Goal: Transaction & Acquisition: Purchase product/service

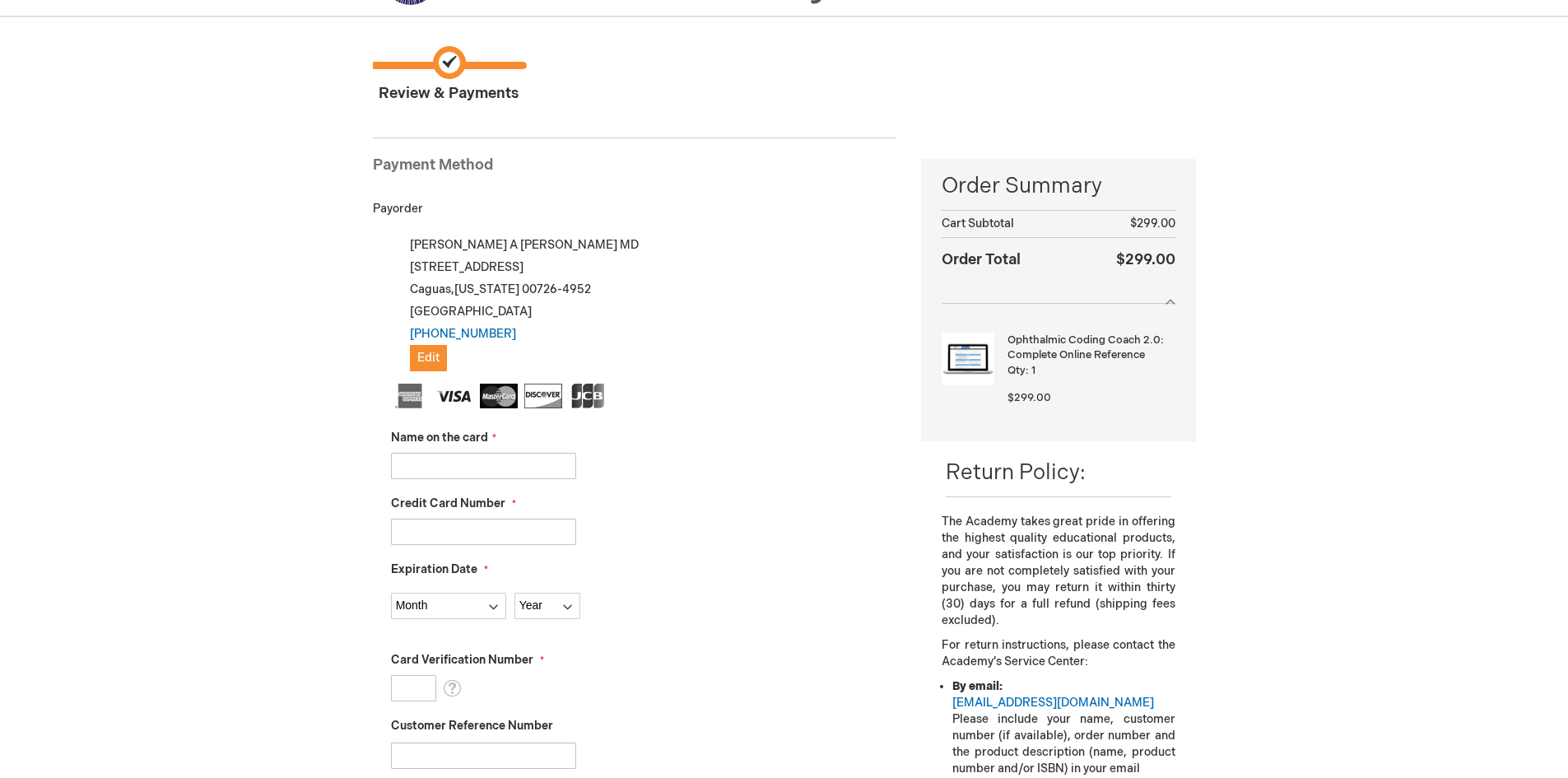
scroll to position [82, 0]
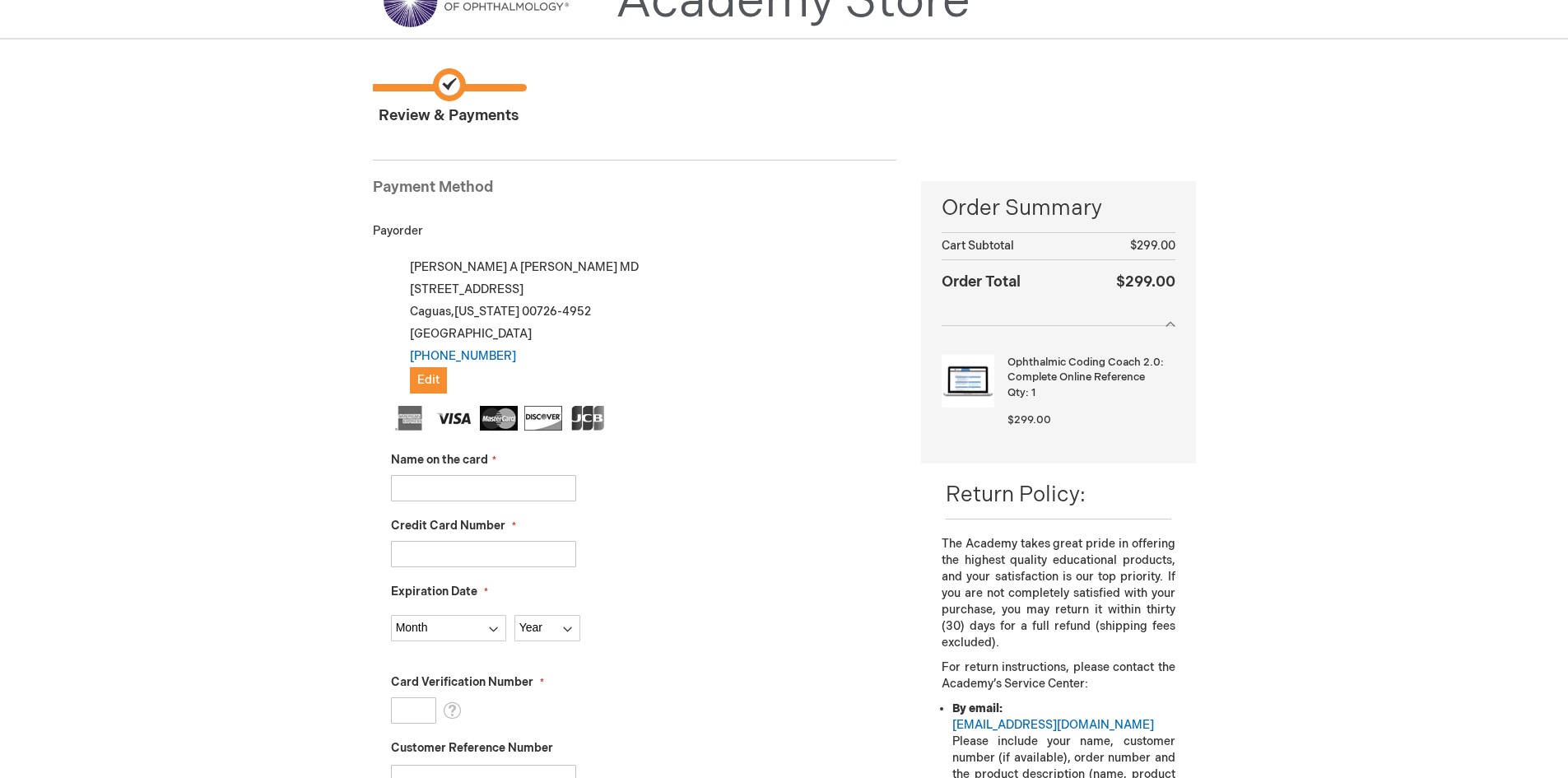
click at [431, 485] on input "Name on the card" at bounding box center [483, 487] width 185 height 26
type input "Diana V Santana Ocana"
click at [398, 564] on input "Credit Card Number" at bounding box center [483, 553] width 185 height 26
type input "4549053280898874"
click at [493, 623] on select "Month 01 - January 02 - February 03 - March 04 - April 05 - May 06 - June 07 - …" at bounding box center [448, 628] width 115 height 26
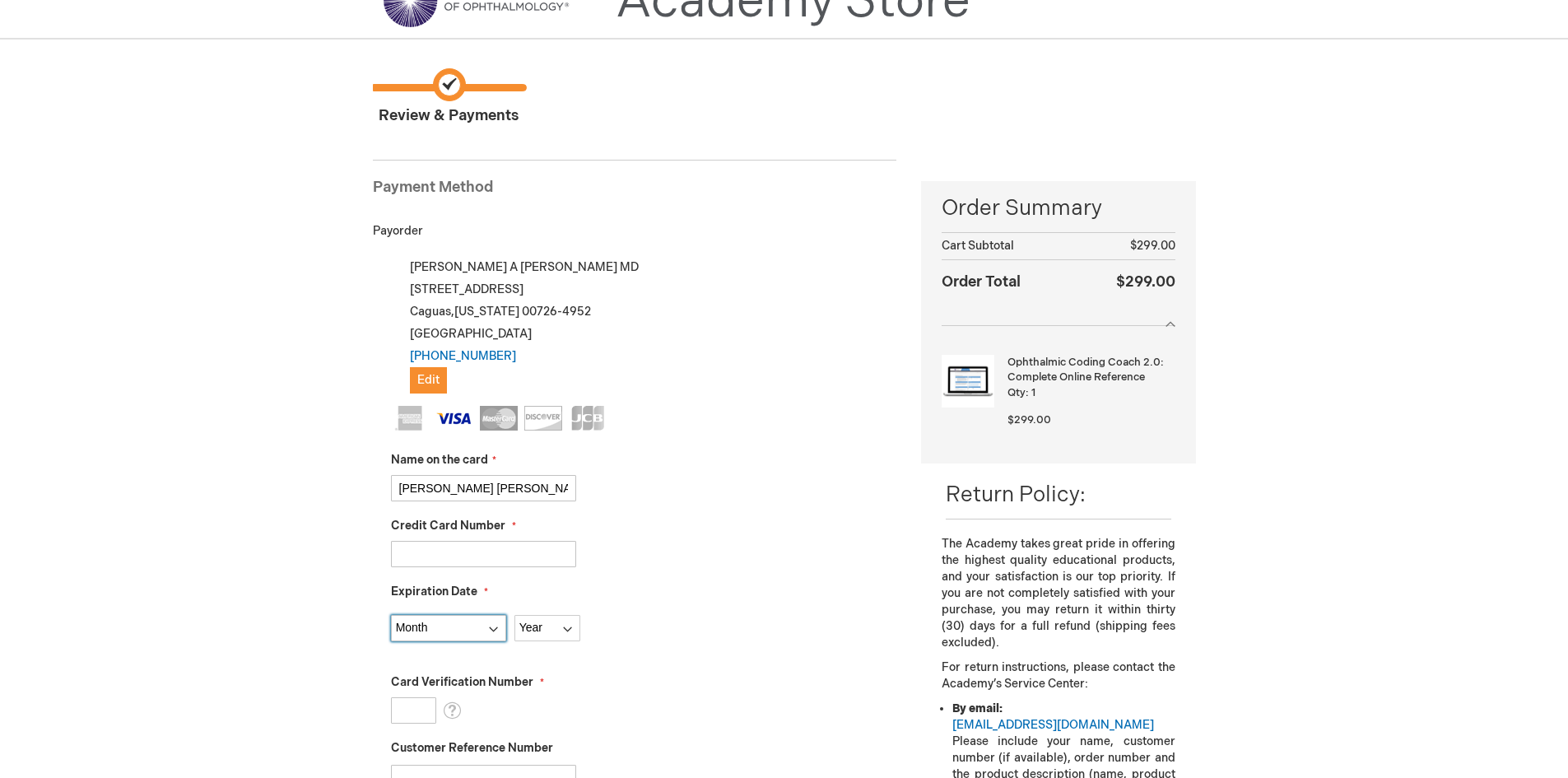
select select "10"
click at [391, 616] on select "Month 01 - January 02 - February 03 - March 04 - April 05 - May 06 - June 07 - …" at bounding box center [448, 628] width 115 height 26
click at [549, 631] on select "Year [DATE] 2026 2027 2028 2029 2030 2031 2032 2033 2034 2035" at bounding box center [547, 628] width 66 height 26
select select "2030"
click at [514, 616] on select "Year 2025 2026 2027 2028 2029 2030 2031 2032 2033 2034 2035" at bounding box center [547, 628] width 66 height 26
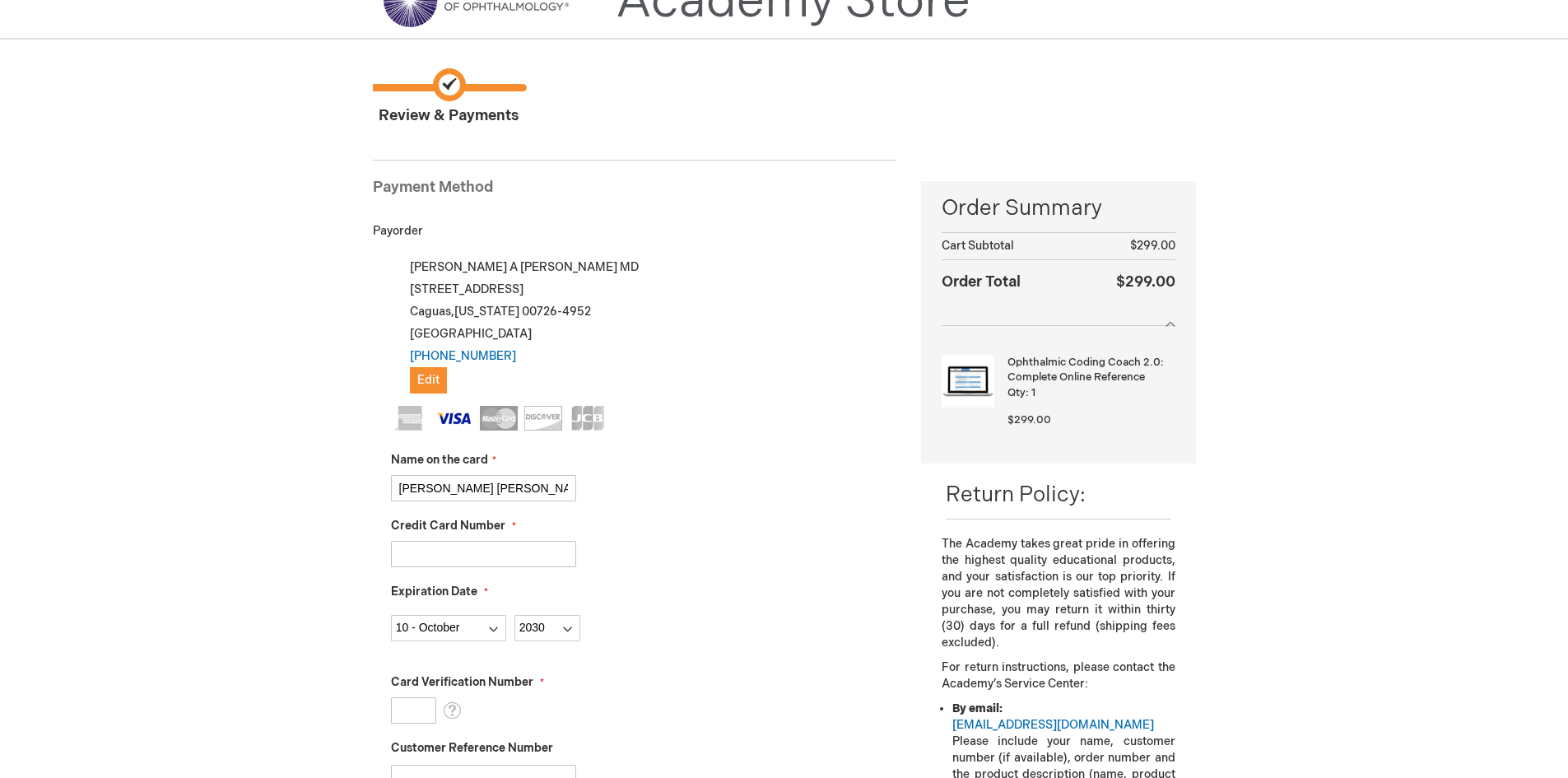
click at [403, 698] on input "Card Verification Number" at bounding box center [413, 710] width 45 height 26
type input "744"
click at [590, 701] on div "Card Verification Number 744 What is this?" at bounding box center [643, 699] width 506 height 50
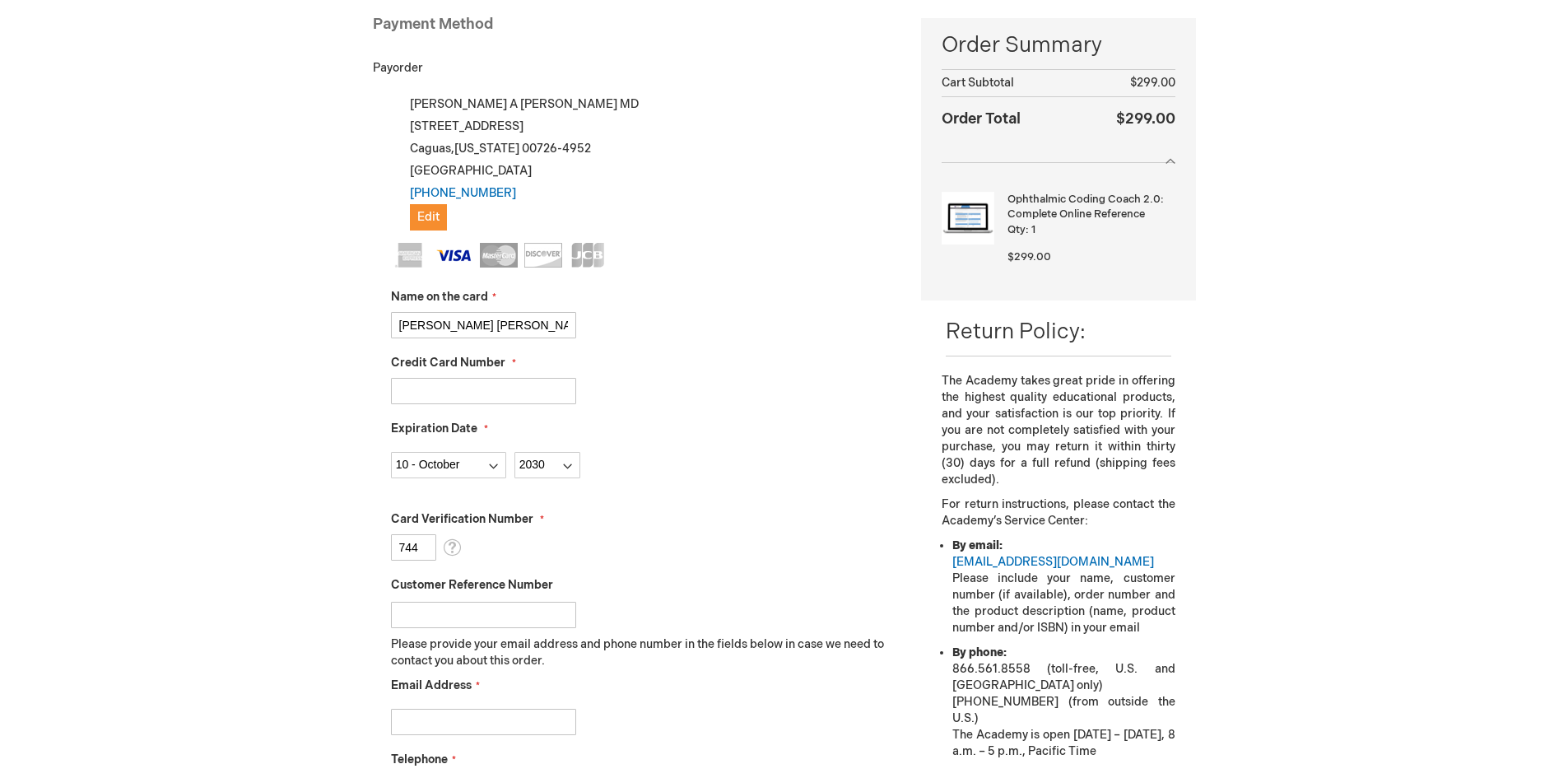
scroll to position [247, 0]
click at [431, 614] on input "Customer Reference Number" at bounding box center [483, 613] width 185 height 26
type input "EABR"
click at [454, 728] on input "Email Address" at bounding box center [483, 720] width 185 height 26
type input "T"
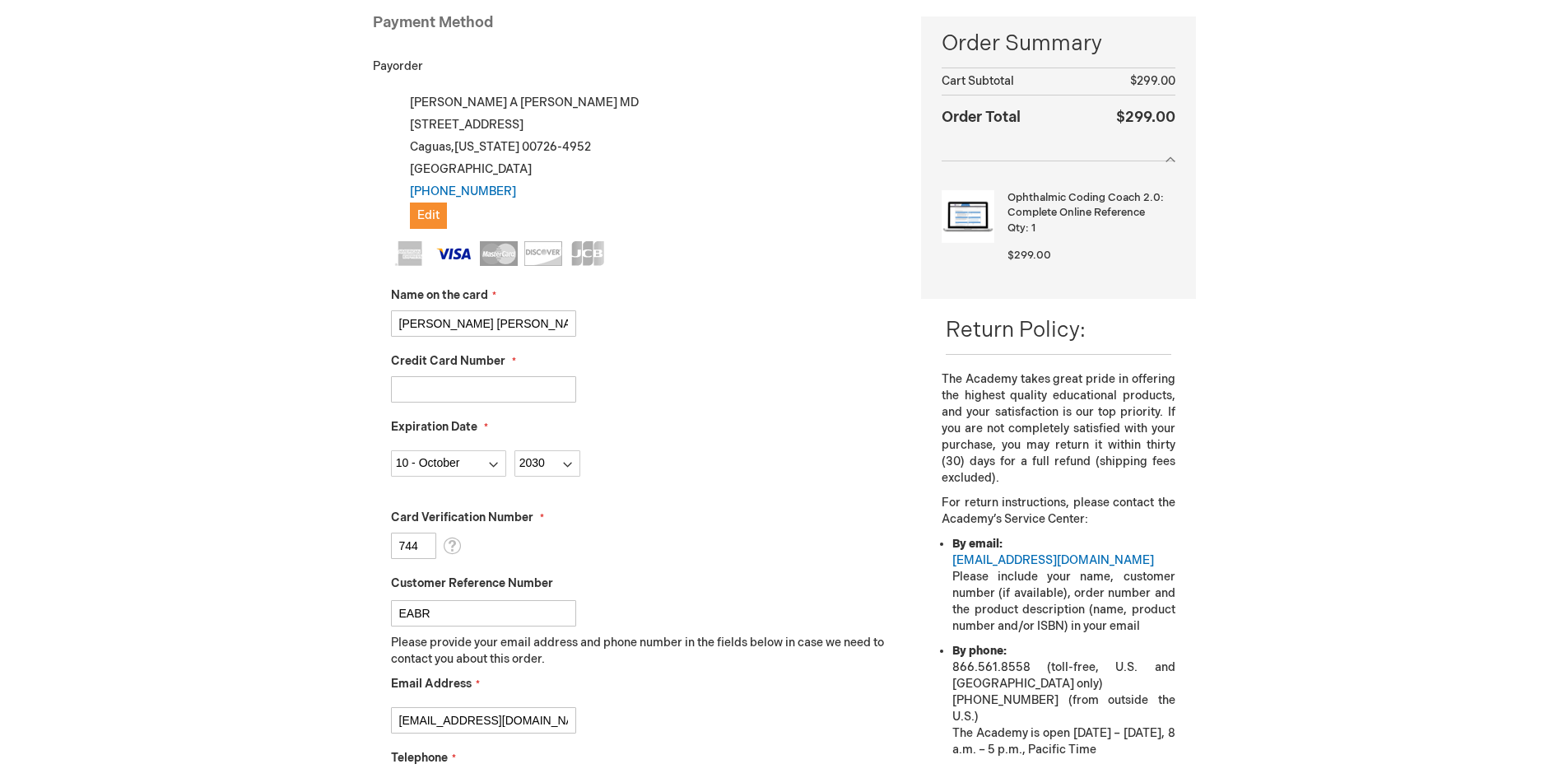
type input "toicaguas@hotmail.com"
click at [674, 730] on div "toicaguas@hotmail.com" at bounding box center [643, 717] width 506 height 34
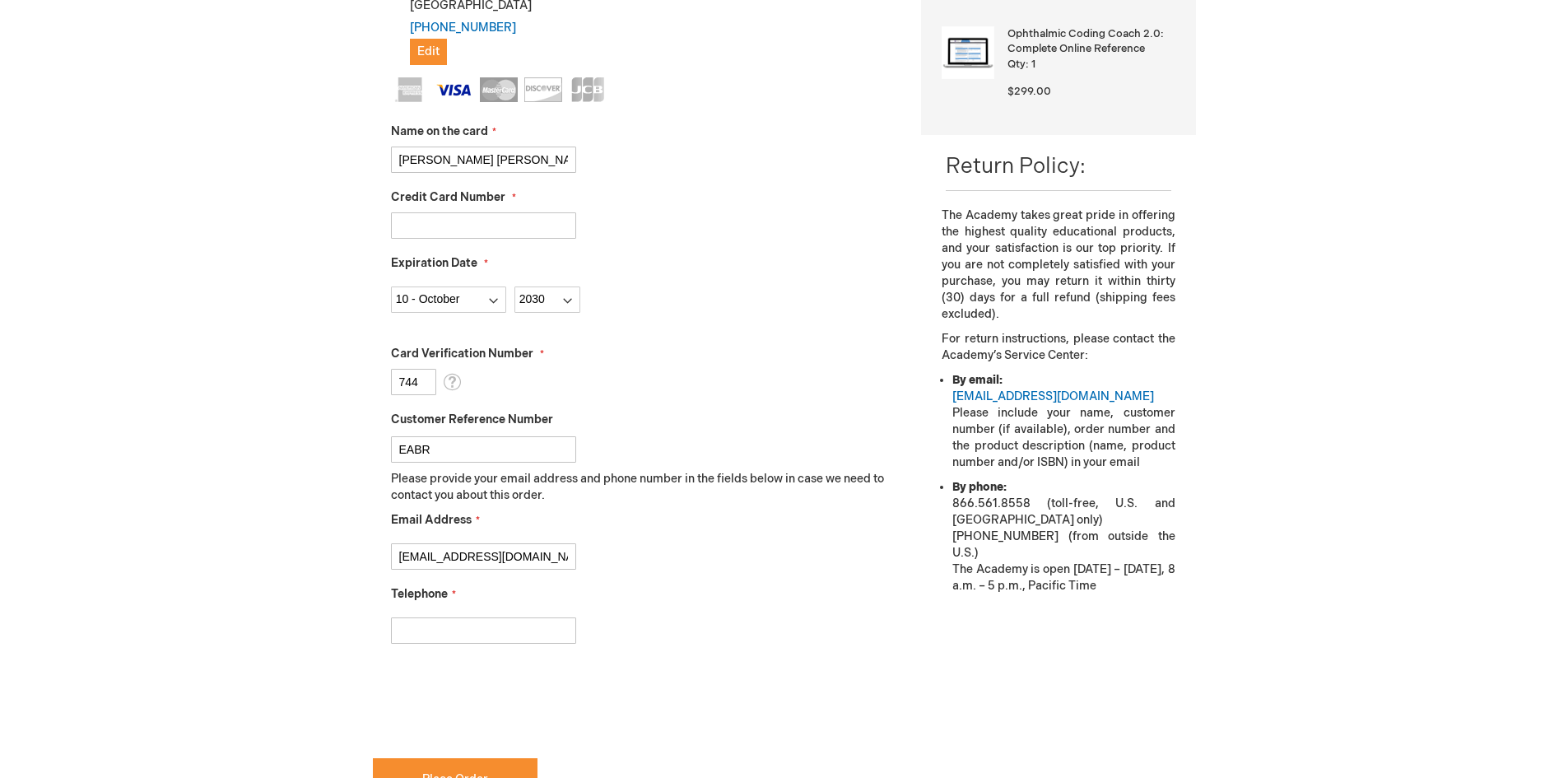
scroll to position [412, 0]
click at [432, 635] on input "Telephone" at bounding box center [483, 629] width 185 height 26
type input "7873142929"
checkbox input "true"
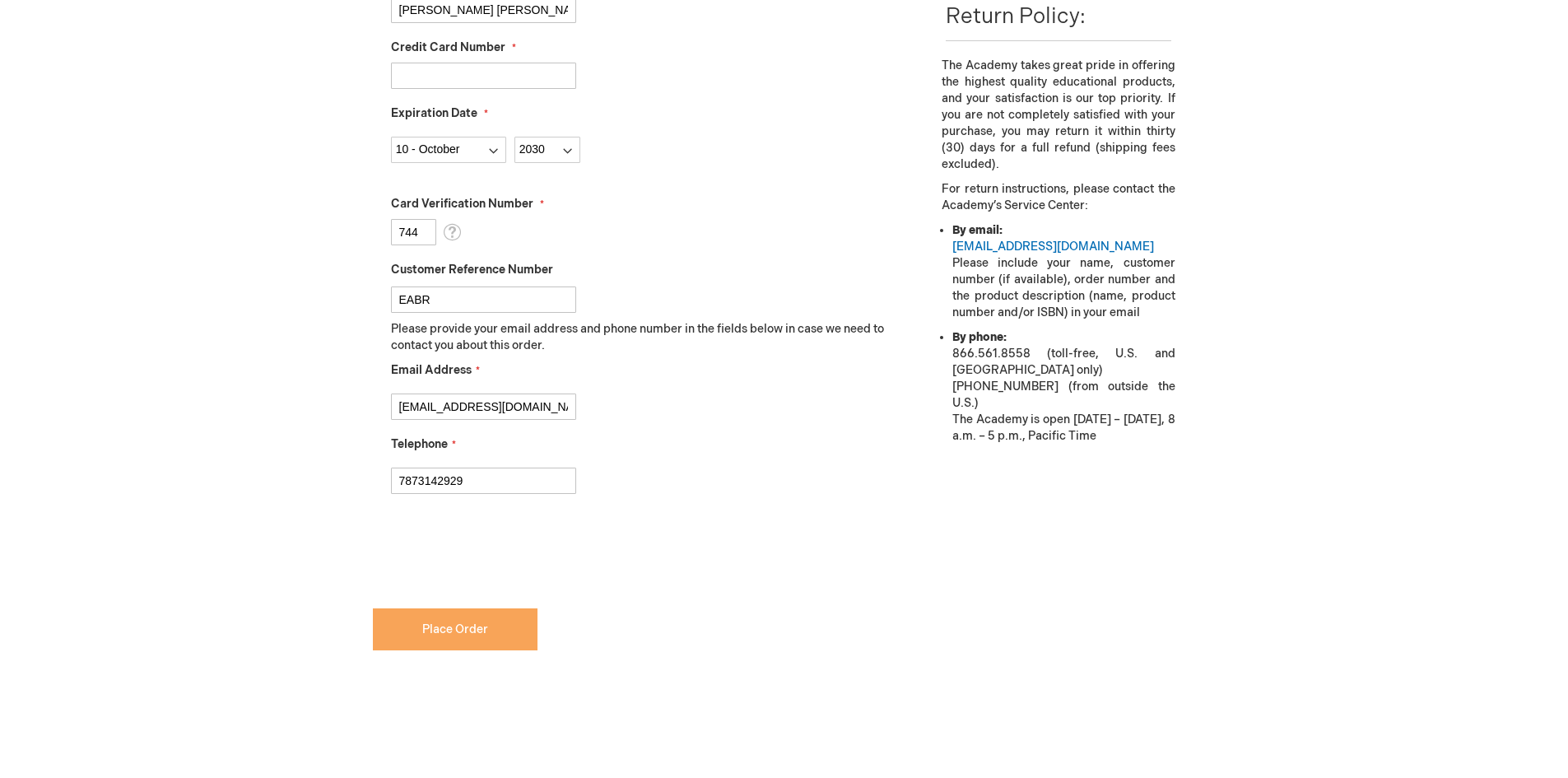
scroll to position [577, 0]
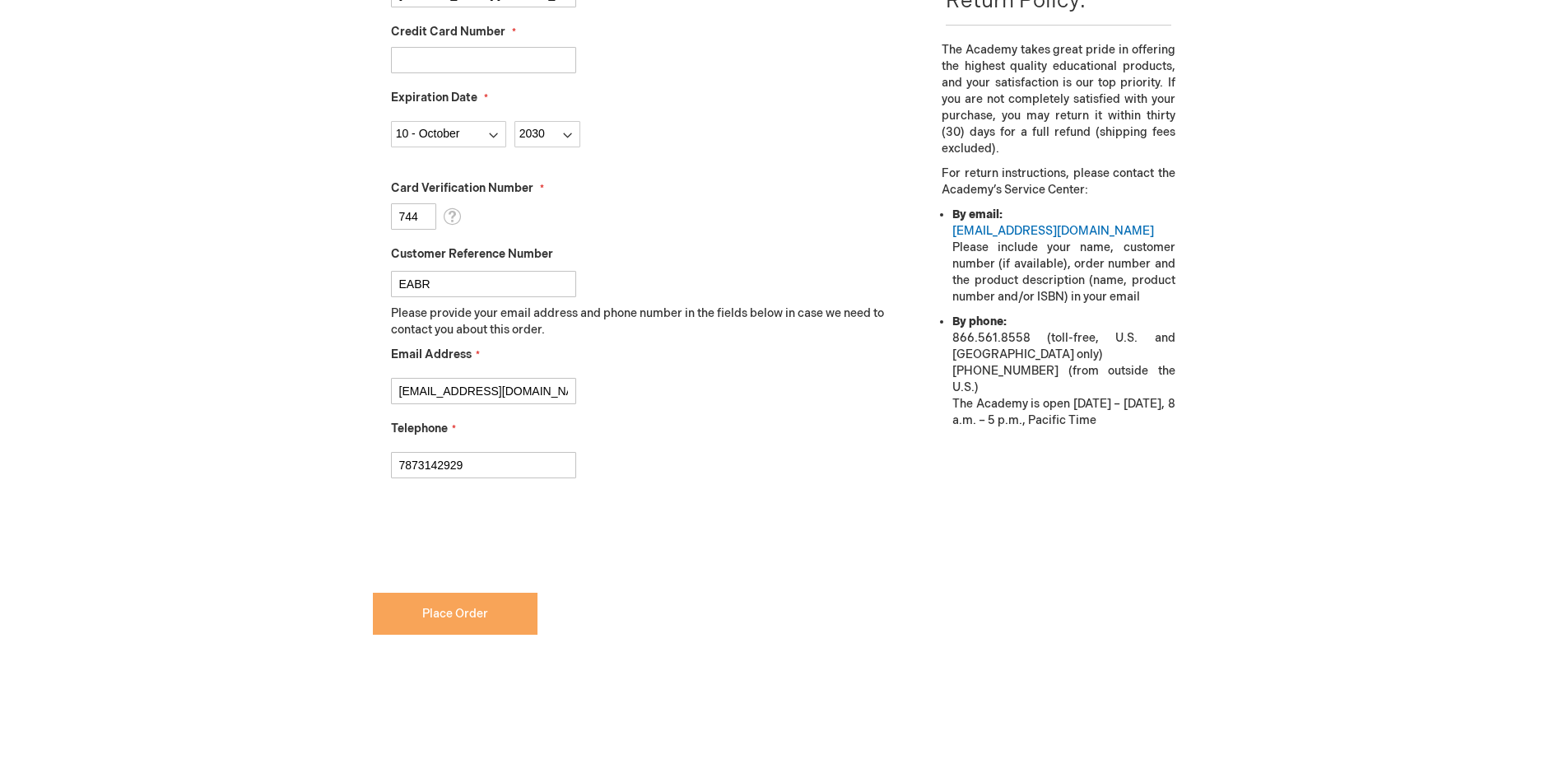
click at [437, 615] on span "Place Order" at bounding box center [455, 614] width 66 height 14
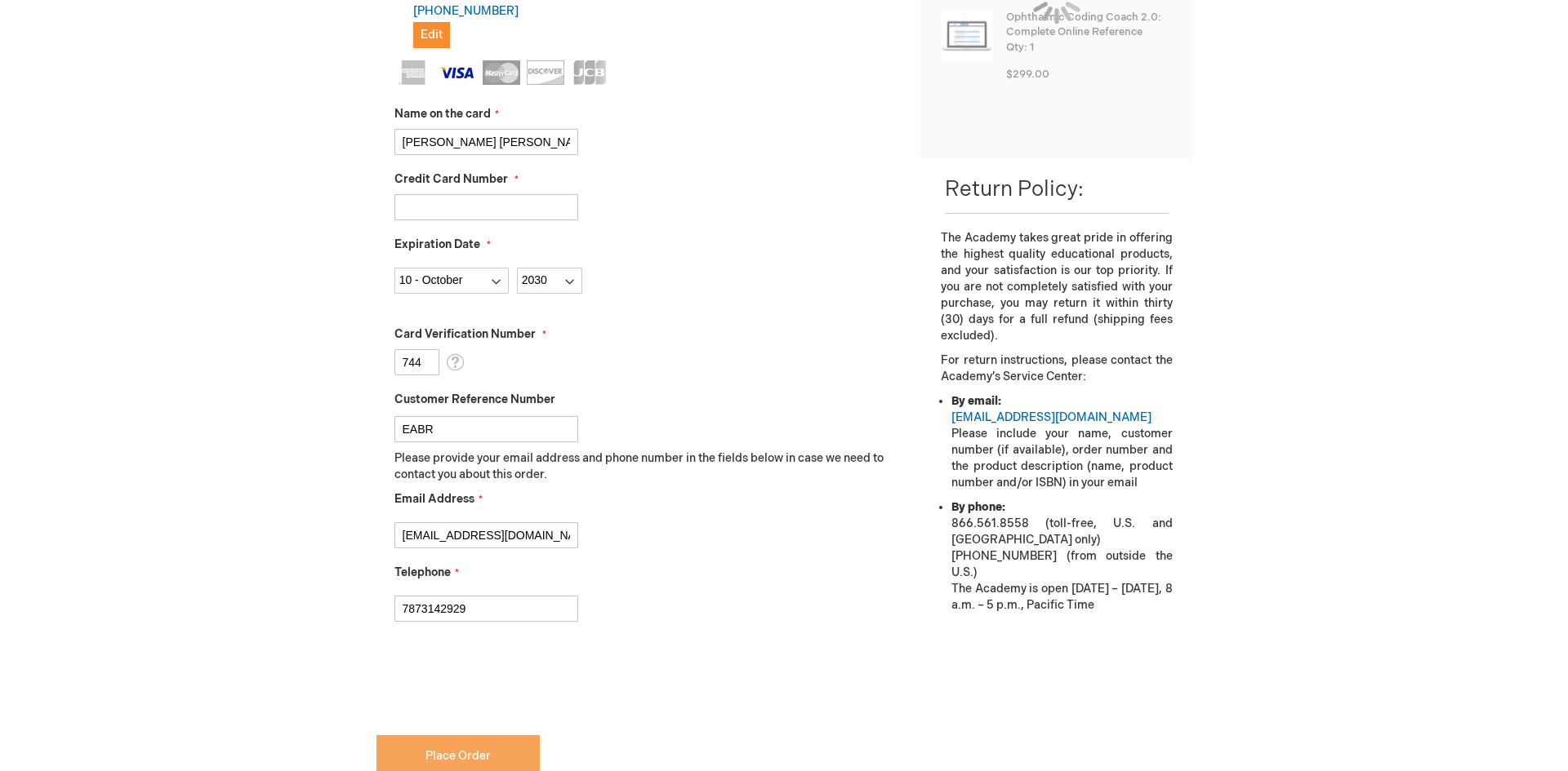
scroll to position [408, 0]
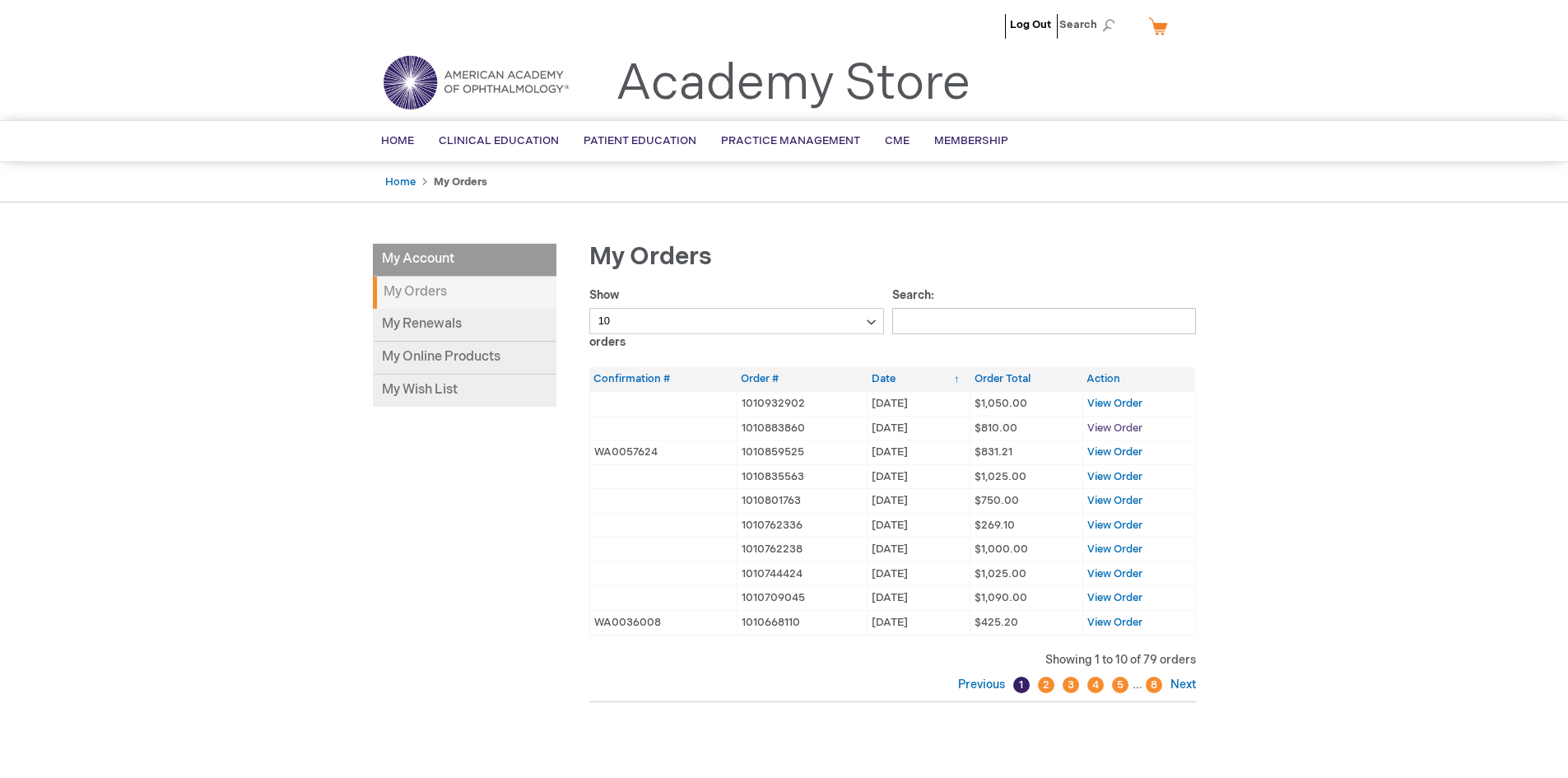
click at [1111, 428] on span "View Order" at bounding box center [1114, 428] width 55 height 14
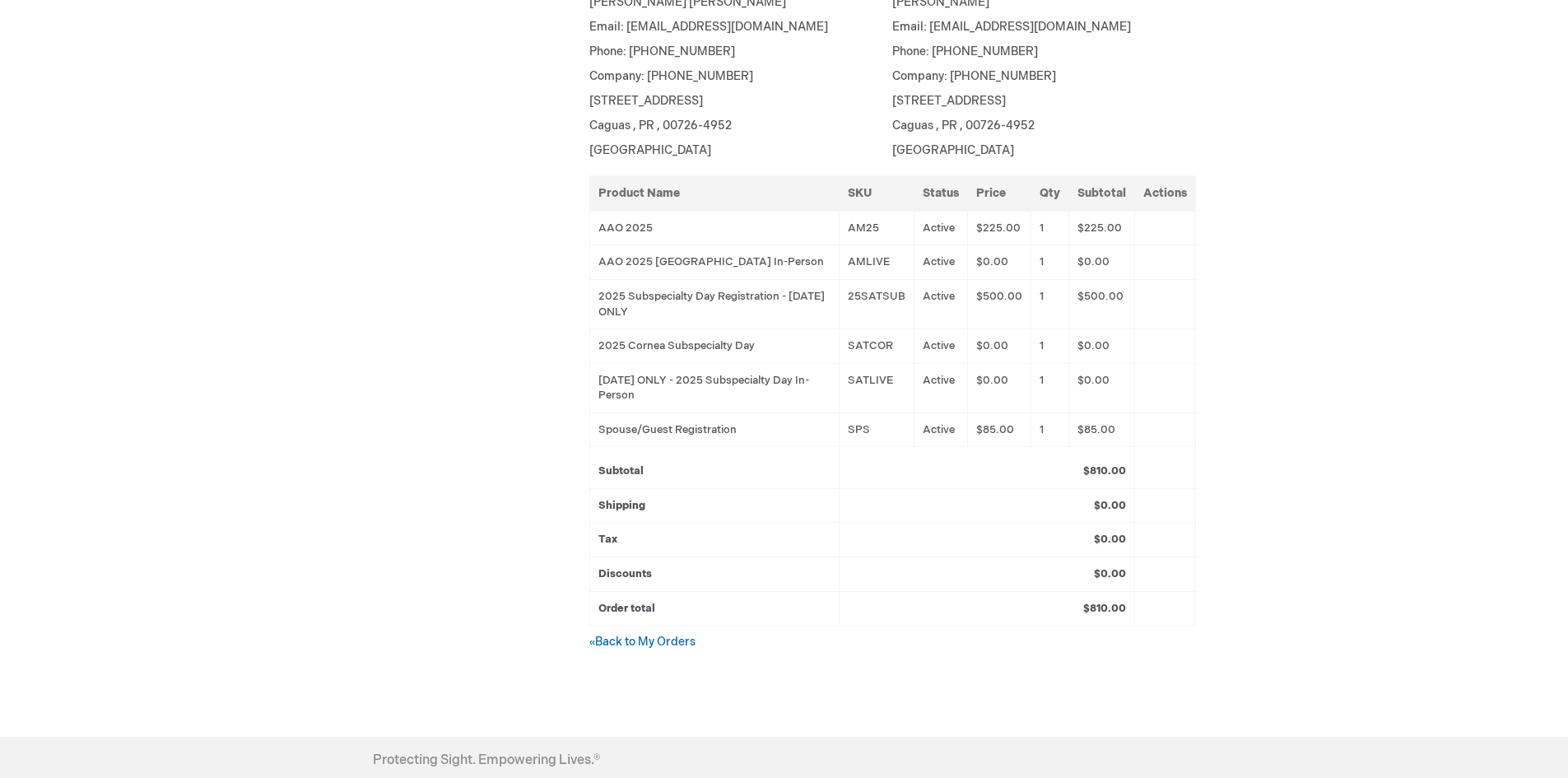
scroll to position [412, 0]
click at [663, 637] on link "« Back to My Orders" at bounding box center [642, 641] width 106 height 14
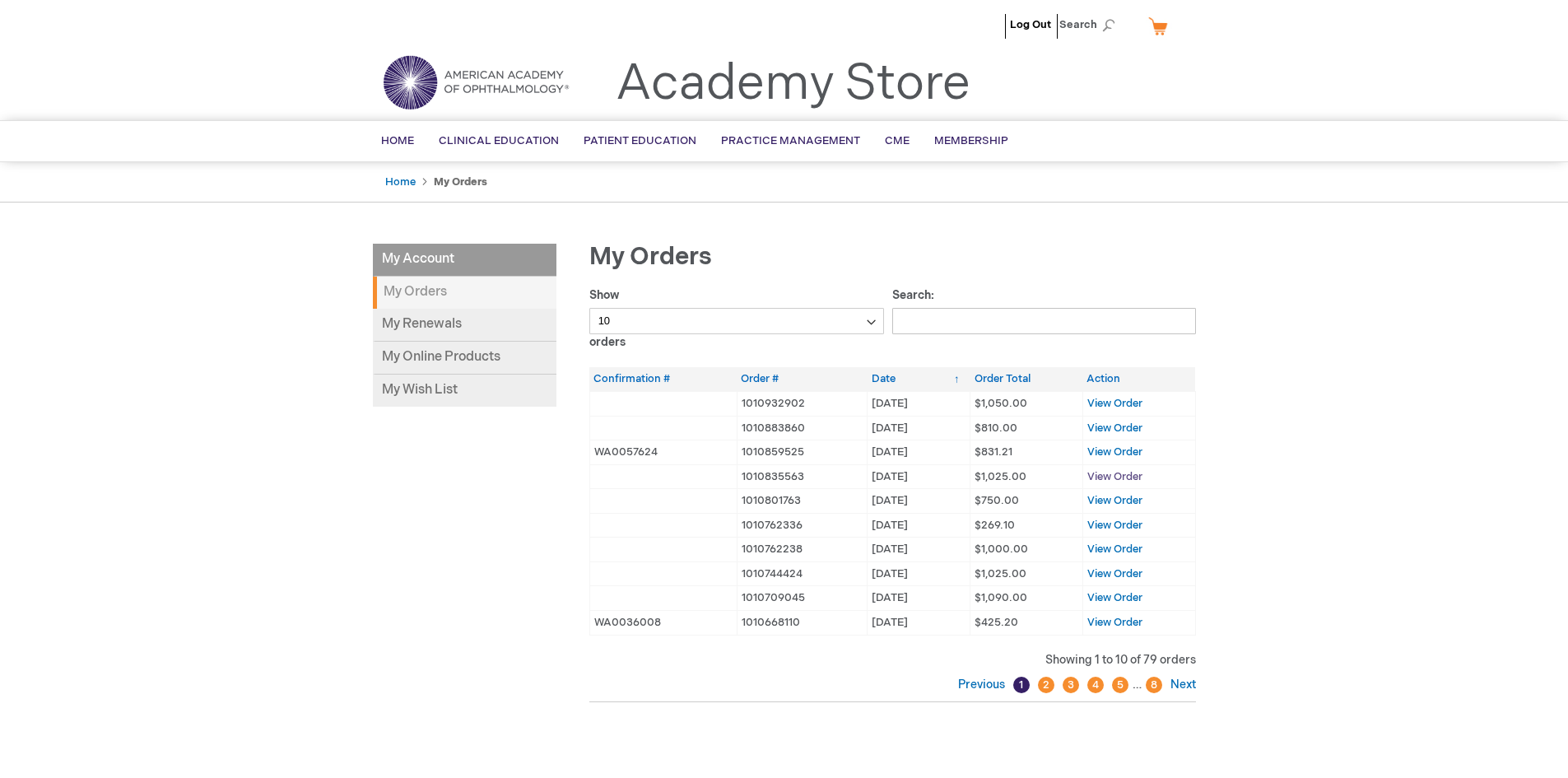
click at [1117, 472] on span "View Order" at bounding box center [1114, 477] width 55 height 14
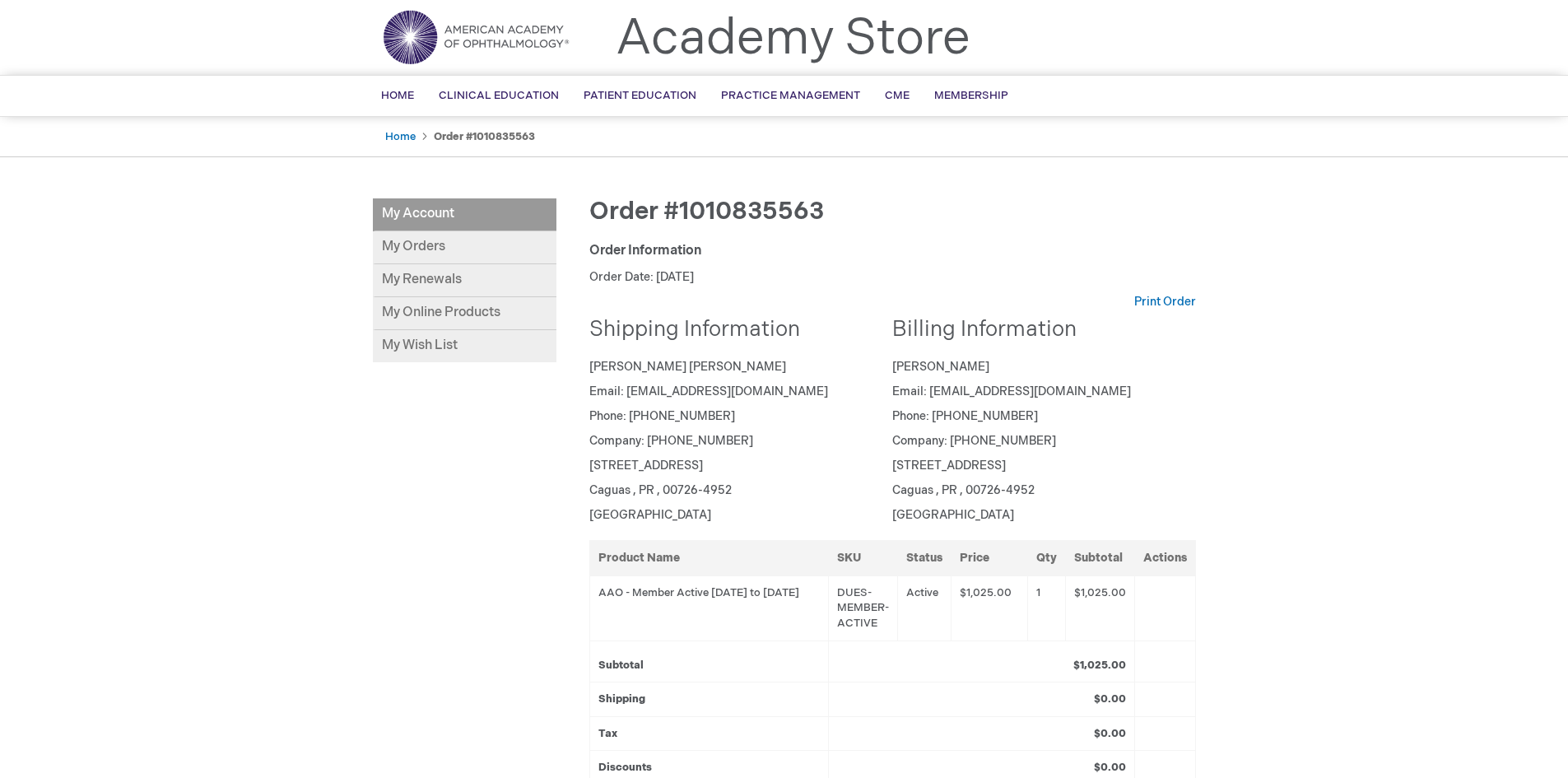
scroll to position [164, 0]
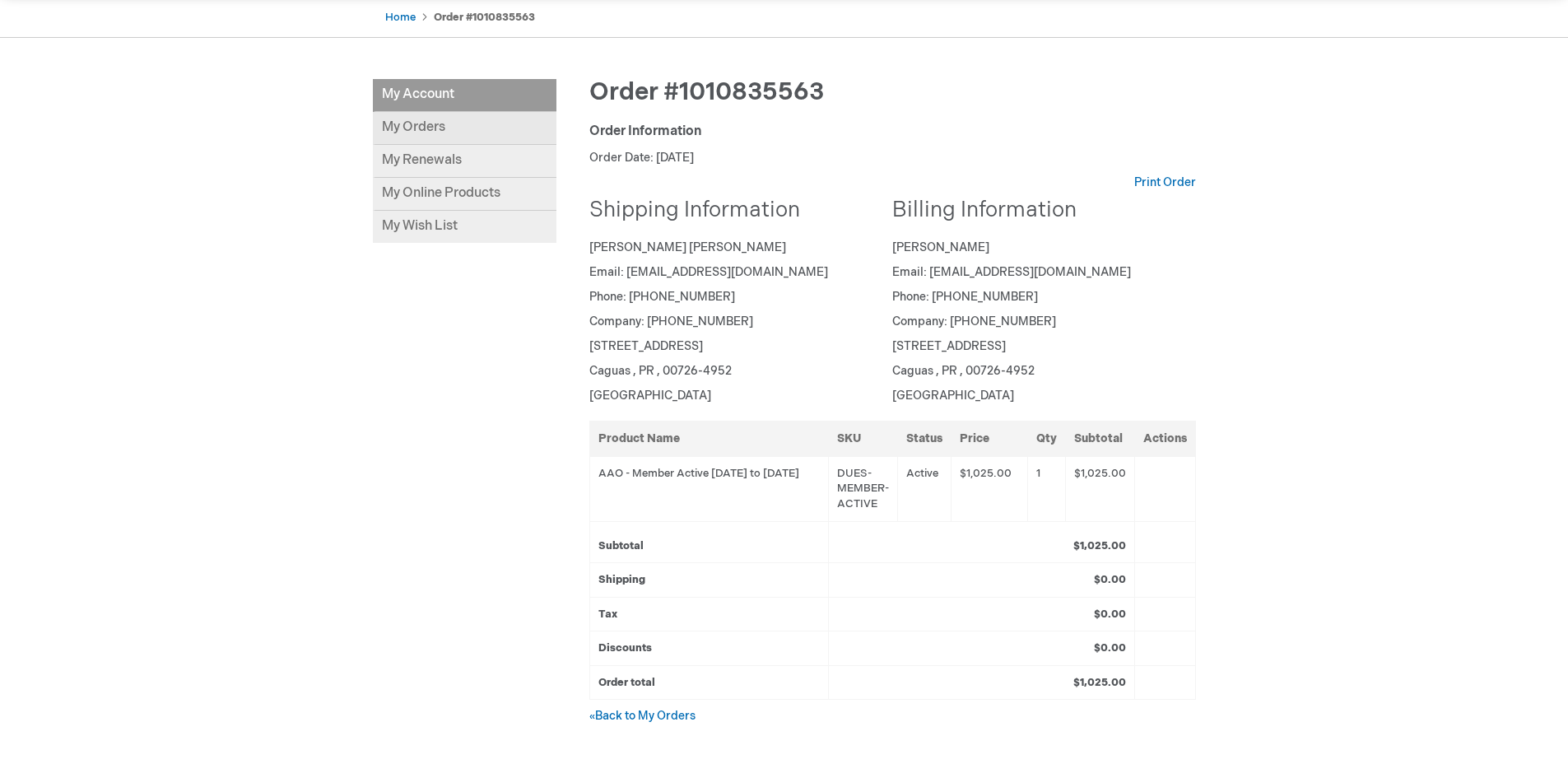
click at [420, 126] on link "My Orders" at bounding box center [464, 128] width 183 height 32
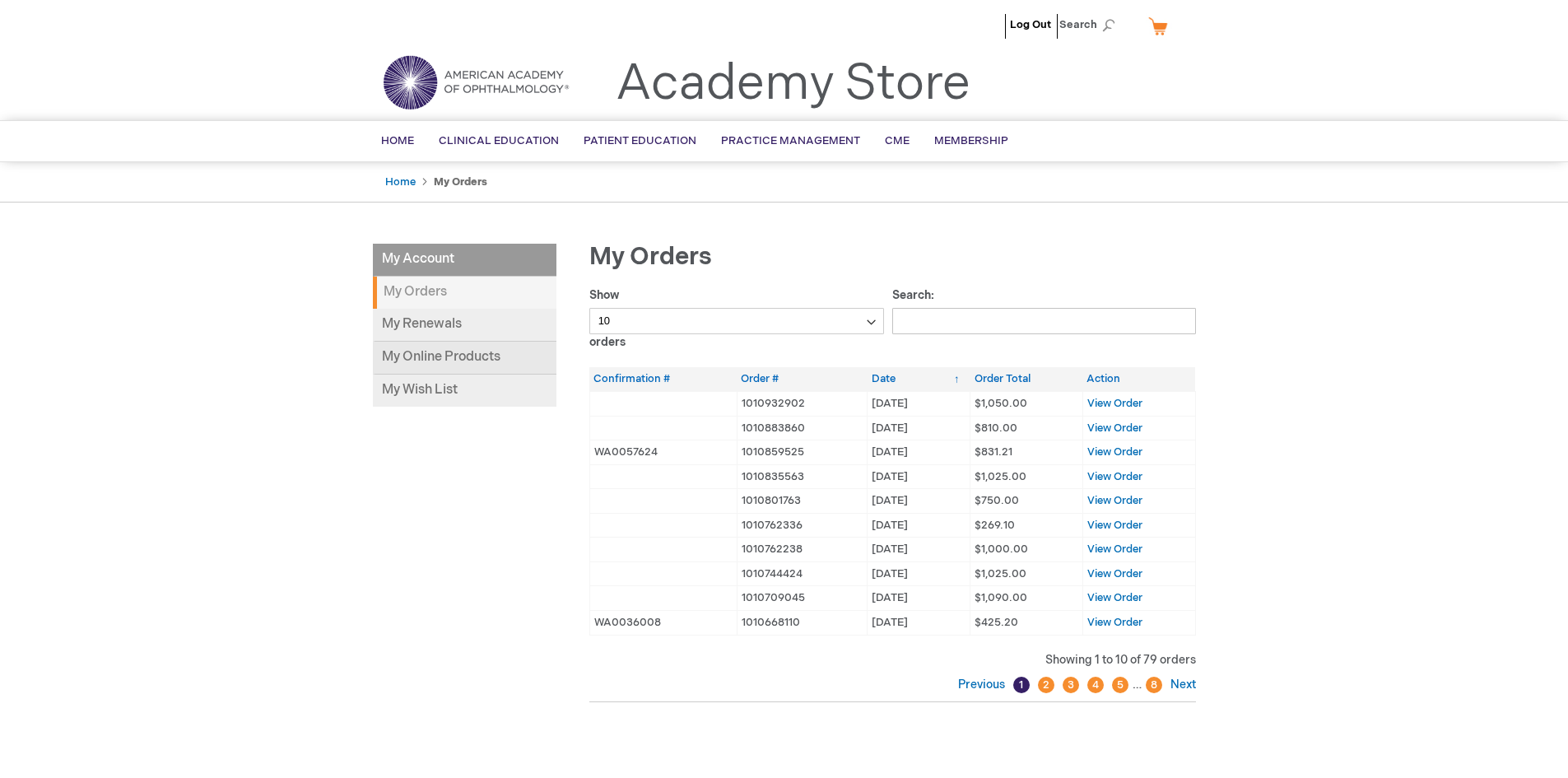
click at [475, 360] on link "My Online Products" at bounding box center [464, 358] width 183 height 32
click at [428, 254] on li "My Account" at bounding box center [464, 260] width 183 height 32
click at [409, 181] on link "Home" at bounding box center [401, 181] width 31 height 14
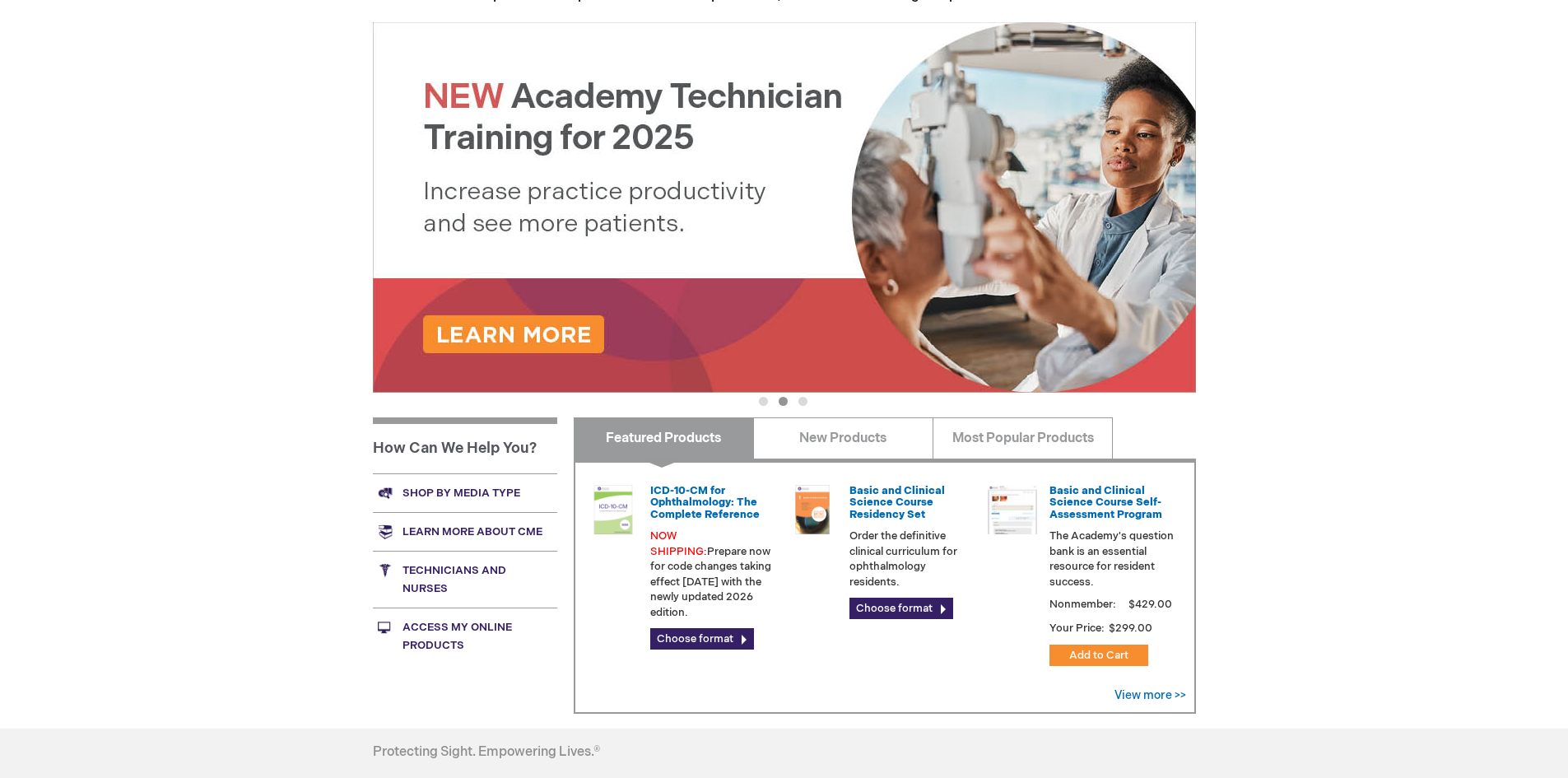
scroll to position [329, 0]
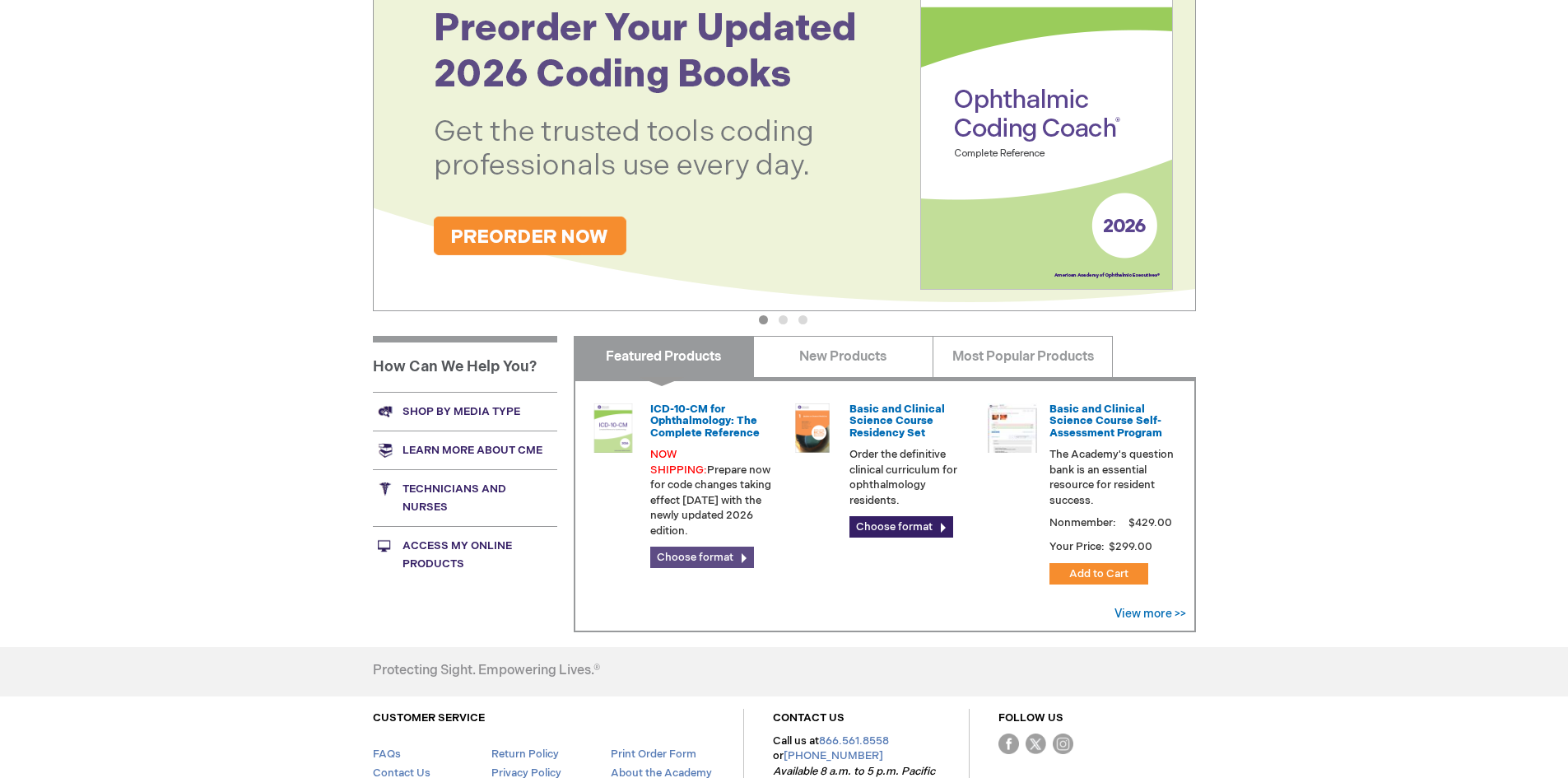
click at [745, 547] on link "Choose format" at bounding box center [702, 558] width 104 height 22
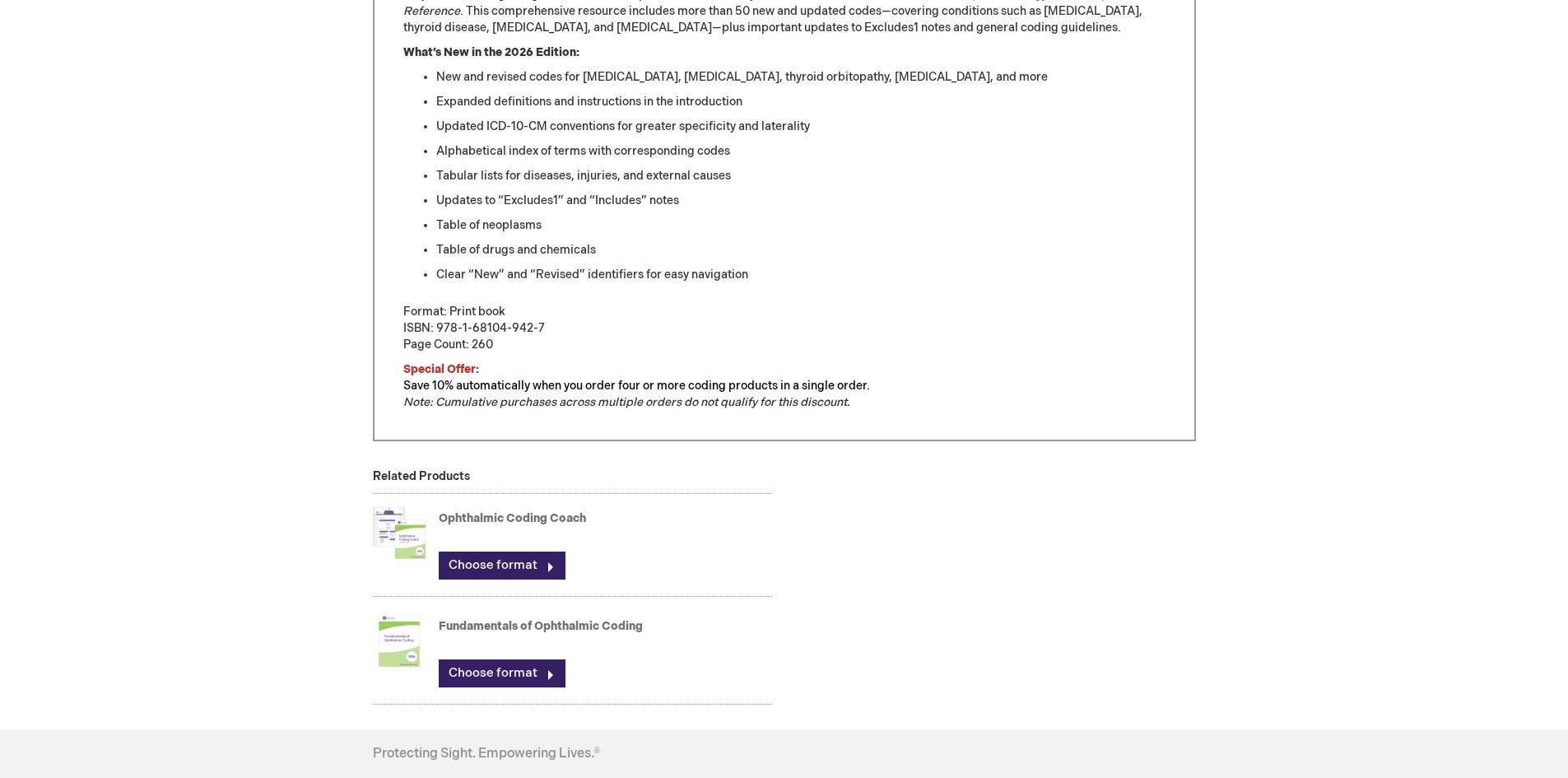
scroll to position [823, 0]
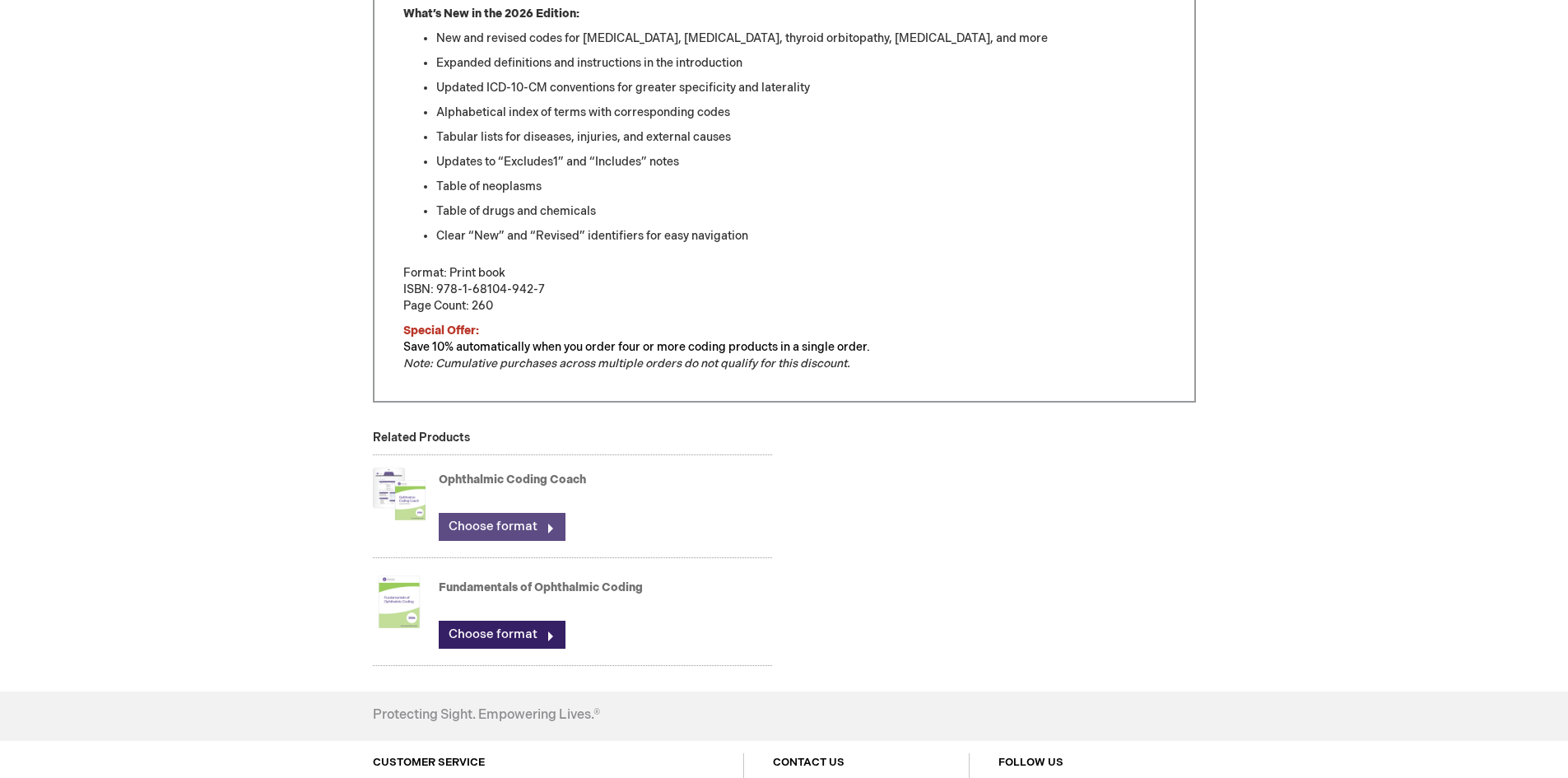
click at [553, 531] on link "Choose format" at bounding box center [502, 526] width 127 height 28
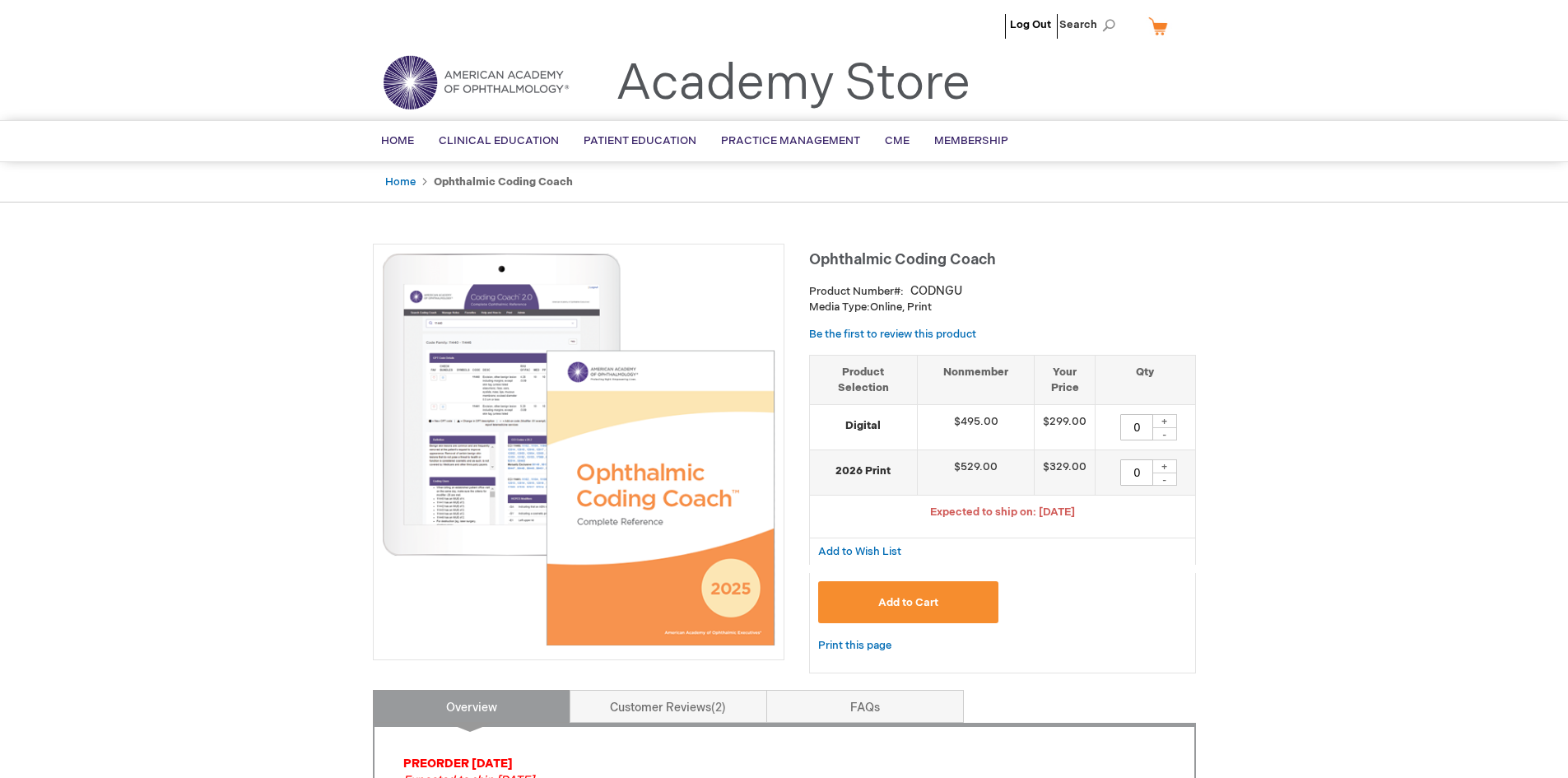
click at [1167, 419] on div "+" at bounding box center [1164, 421] width 24 height 14
type input "1"
click at [920, 597] on span "Add to Cart" at bounding box center [909, 603] width 60 height 14
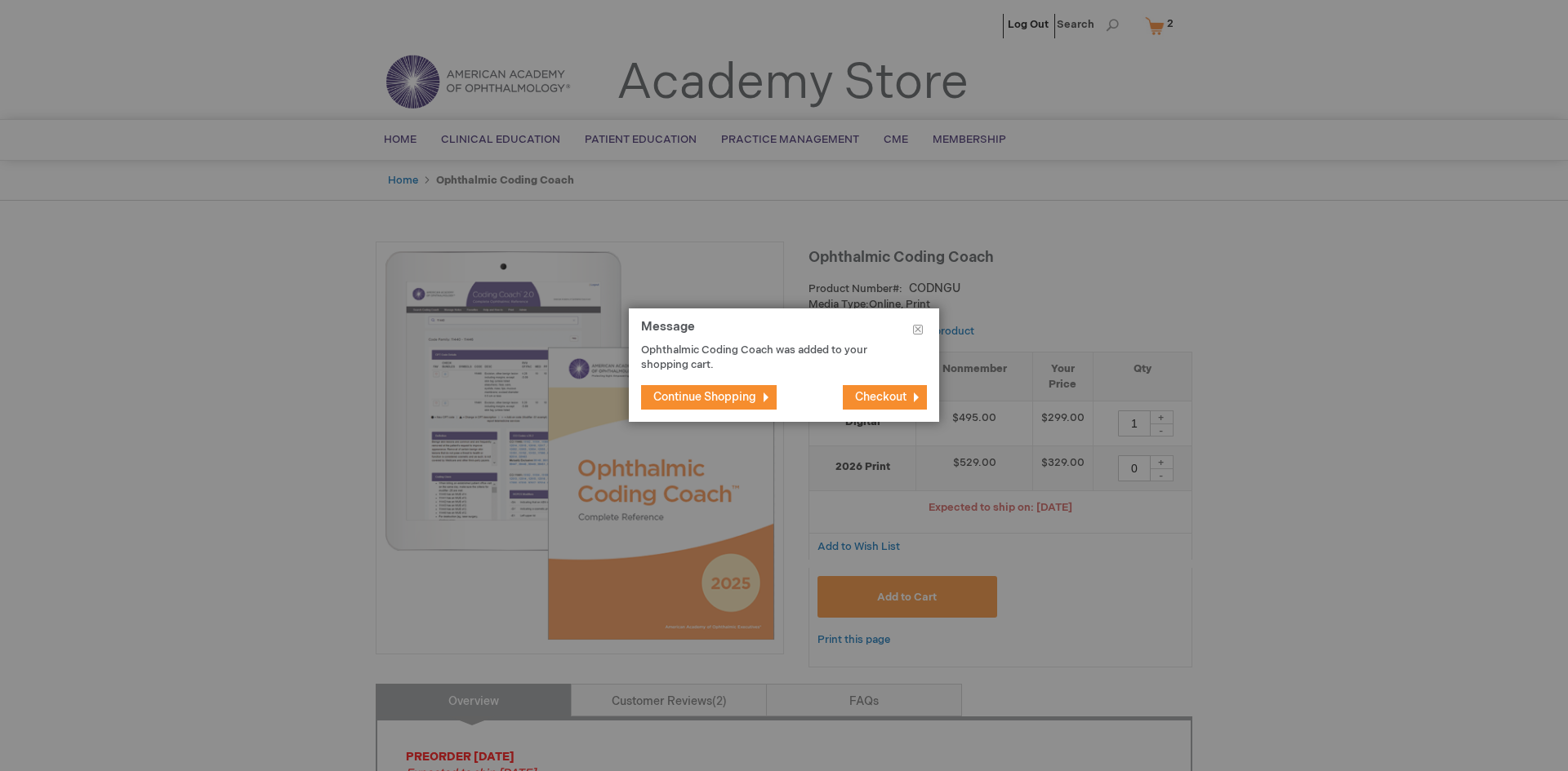
click at [881, 394] on span "Checkout" at bounding box center [880, 397] width 51 height 14
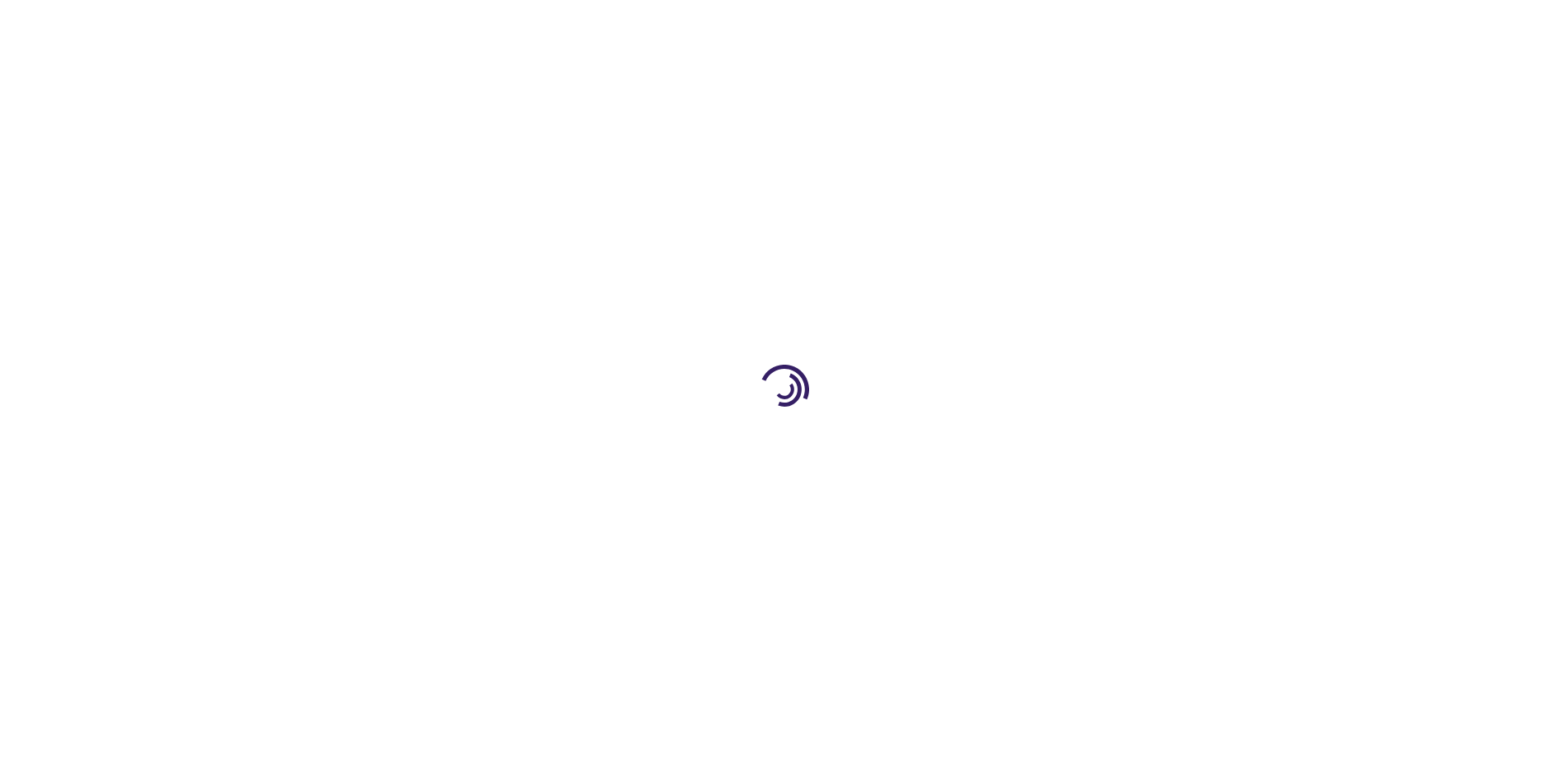
select select "US"
select select "52"
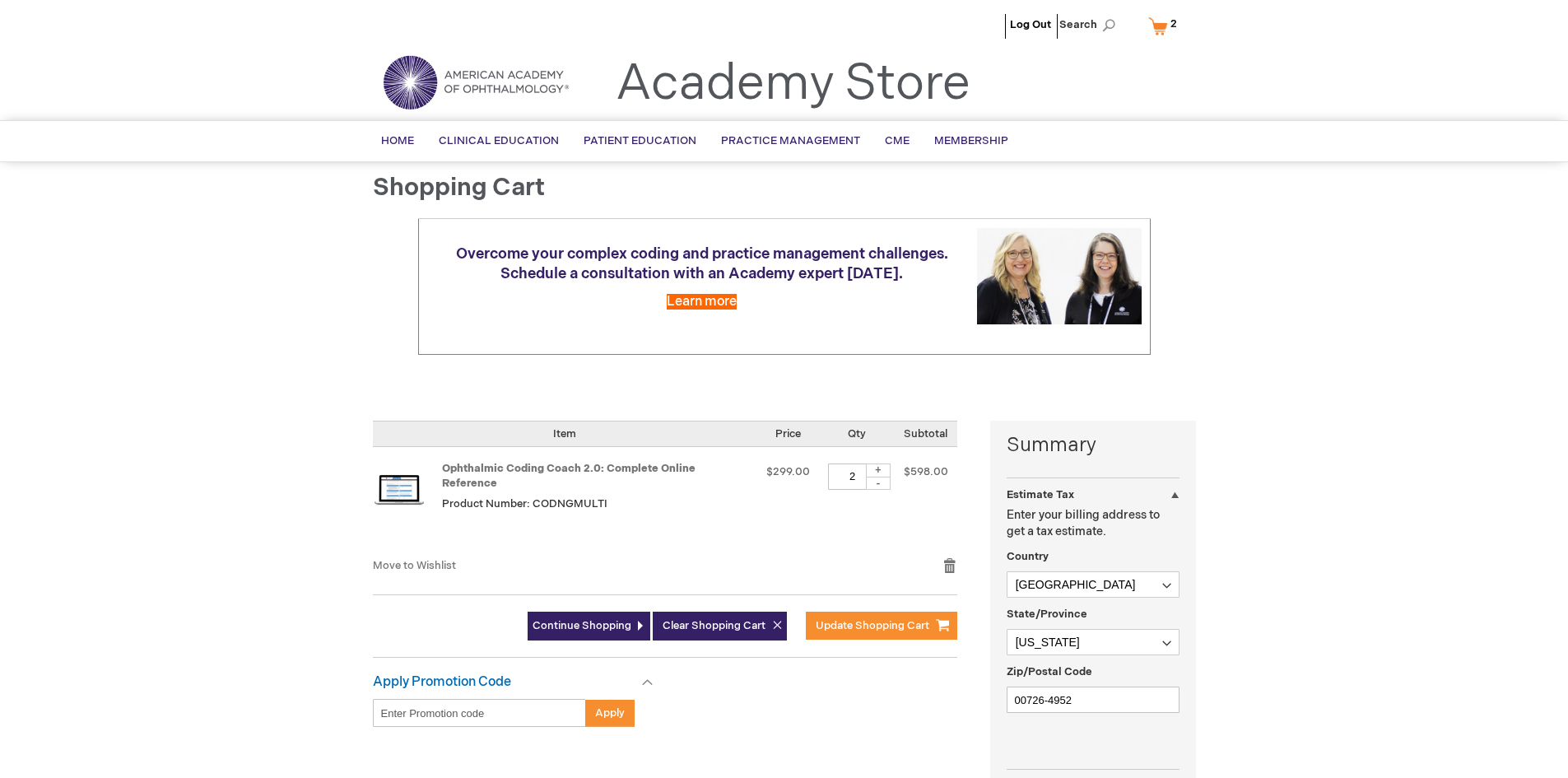
click at [881, 485] on div "-" at bounding box center [878, 483] width 24 height 14
type input "1"
click at [872, 619] on span "Update Shopping Cart" at bounding box center [872, 625] width 114 height 14
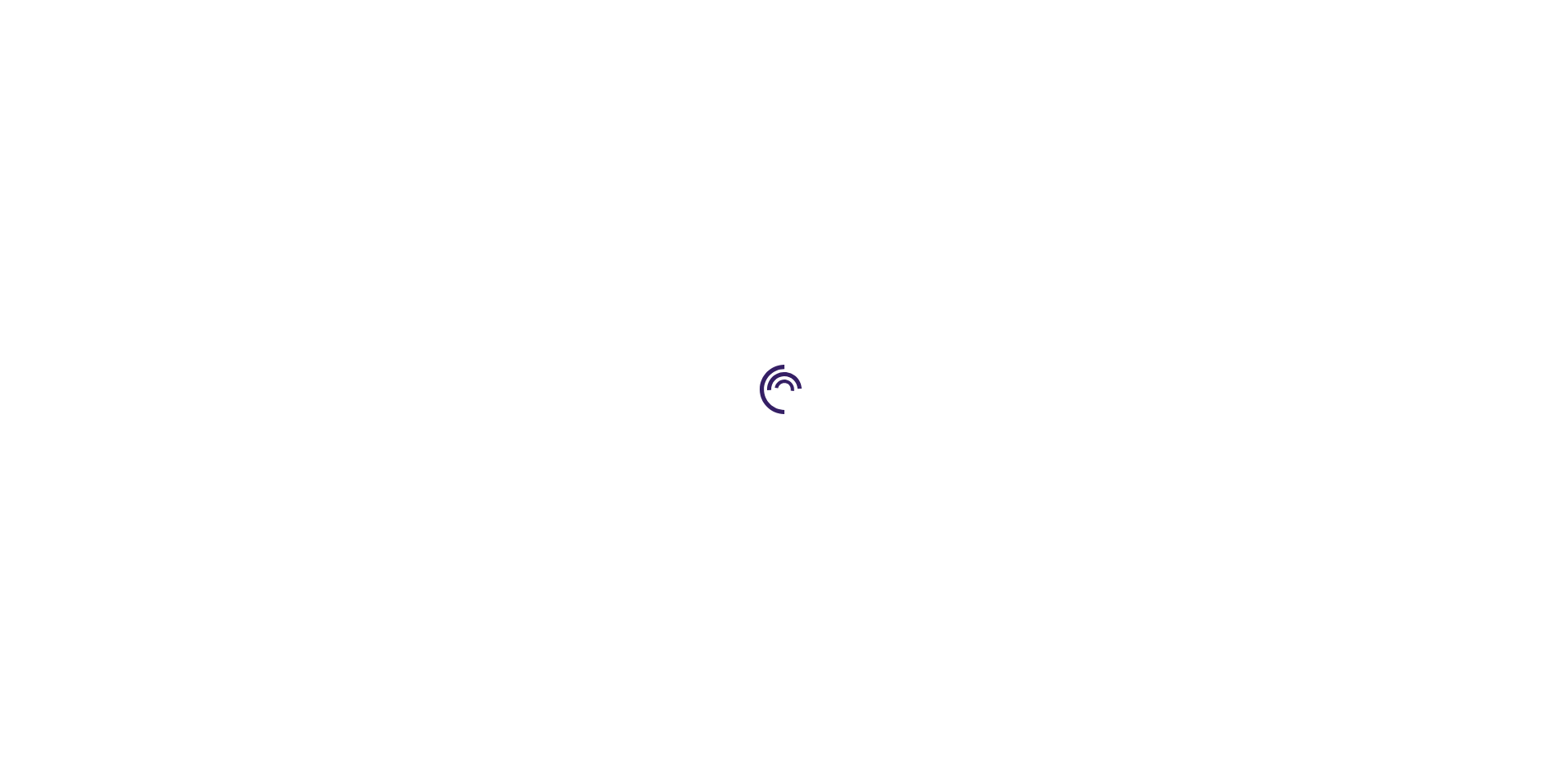
select select "US"
select select "52"
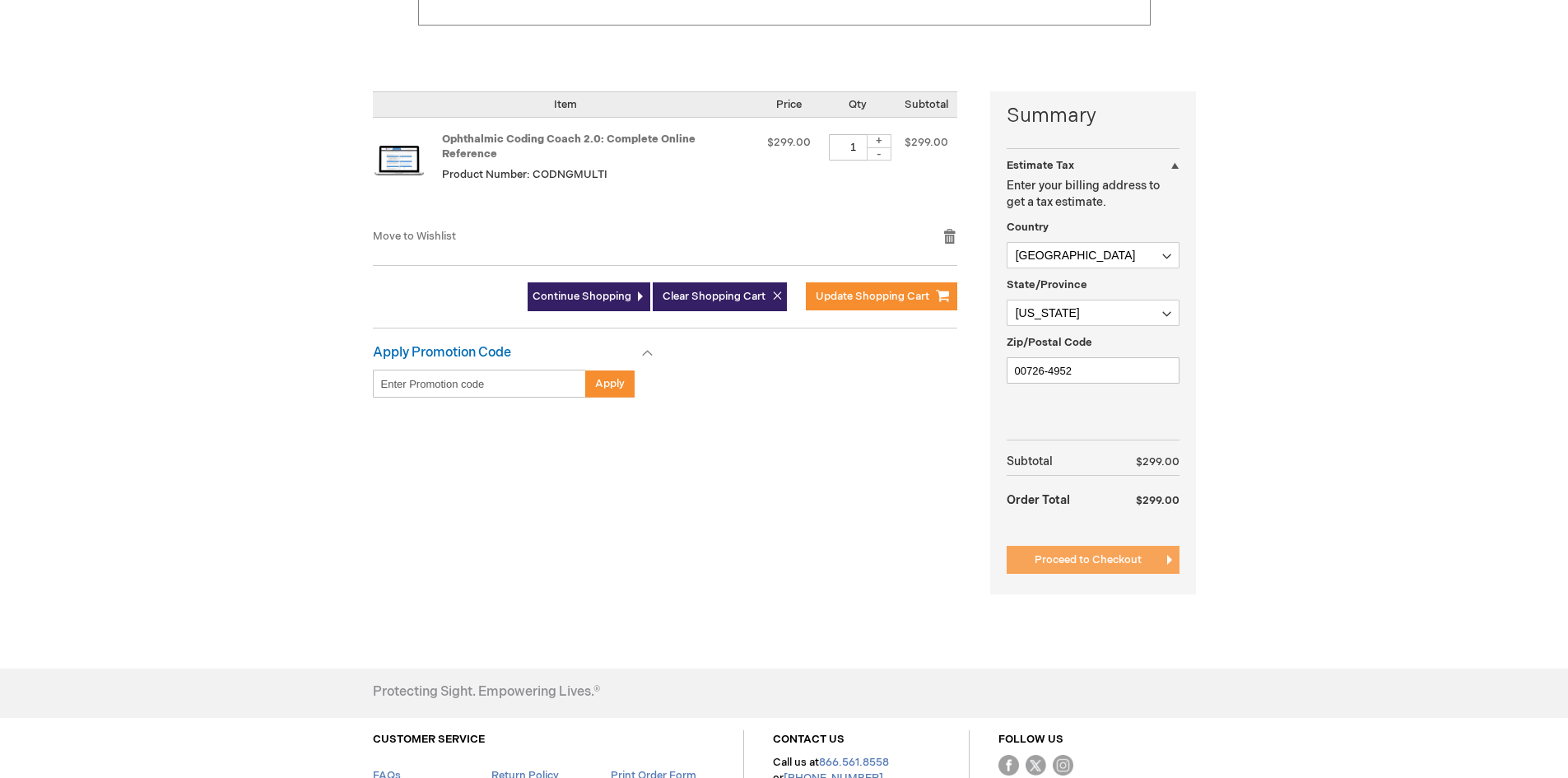
scroll to position [247, 0]
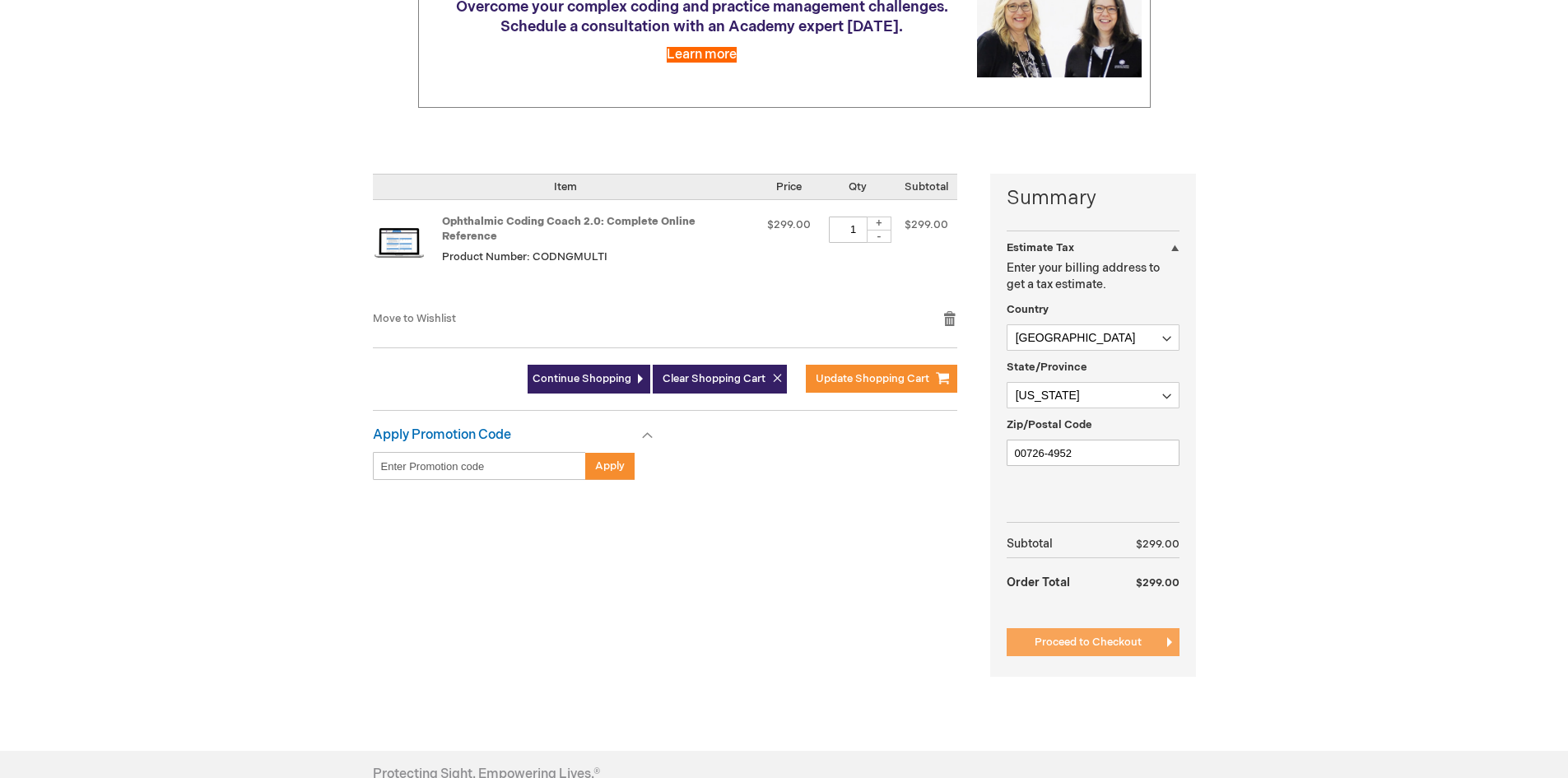
click at [1094, 638] on span "Proceed to Checkout" at bounding box center [1088, 642] width 107 height 14
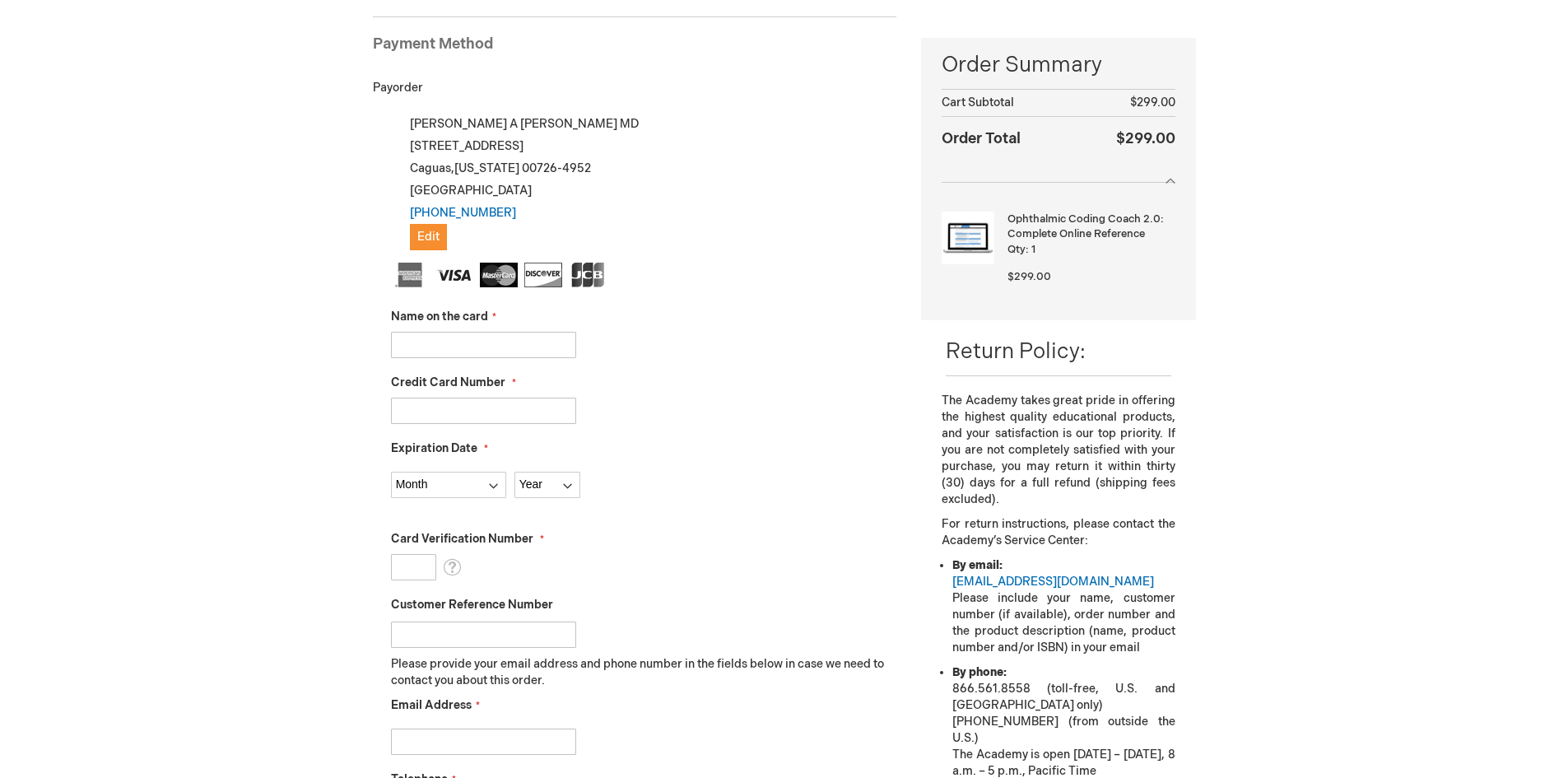
click at [418, 342] on input "Name on the card" at bounding box center [483, 345] width 185 height 26
type input "Emilio A Baez Rivera"
click at [419, 409] on input "Credit Card Number" at bounding box center [483, 411] width 185 height 26
type input "454905328268"
click at [419, 488] on select "Month 01 - January 02 - February 03 - March 04 - April 05 - May 06 - June 07 - …" at bounding box center [448, 485] width 115 height 26
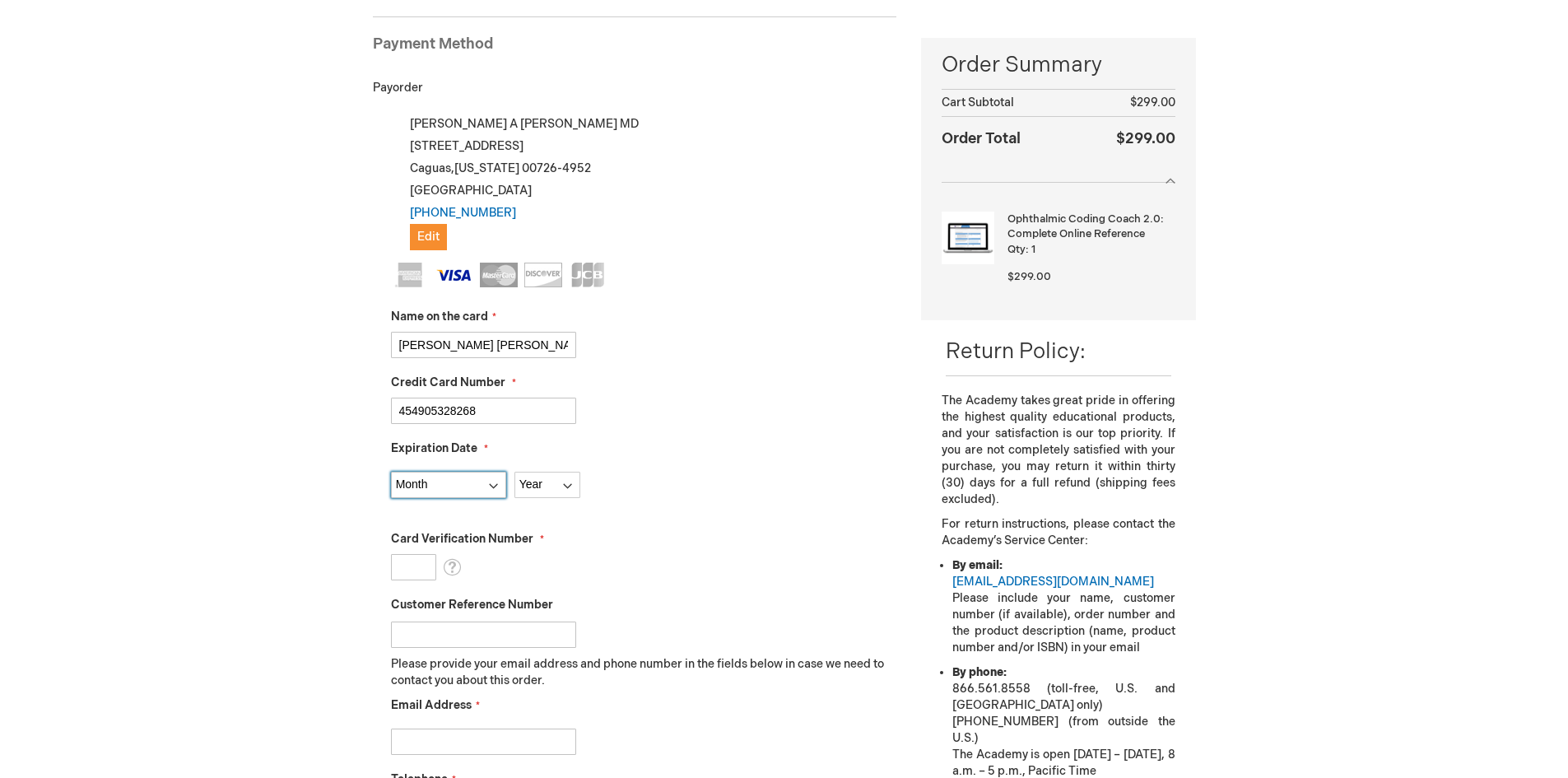
select select "10"
click at [391, 472] on select "Month 01 - January 02 - February 03 - March 04 - April 05 - May 06 - June 07 - …" at bounding box center [448, 485] width 115 height 26
click at [550, 477] on select "Year 2025 2026 2027 2028 2029 2030 2031 2032 2033 2034 2035" at bounding box center [547, 485] width 66 height 26
select select "2030"
click at [514, 472] on select "Year 2025 2026 2027 2028 2029 2030 2031 2032 2033 2034 2035" at bounding box center [547, 485] width 66 height 26
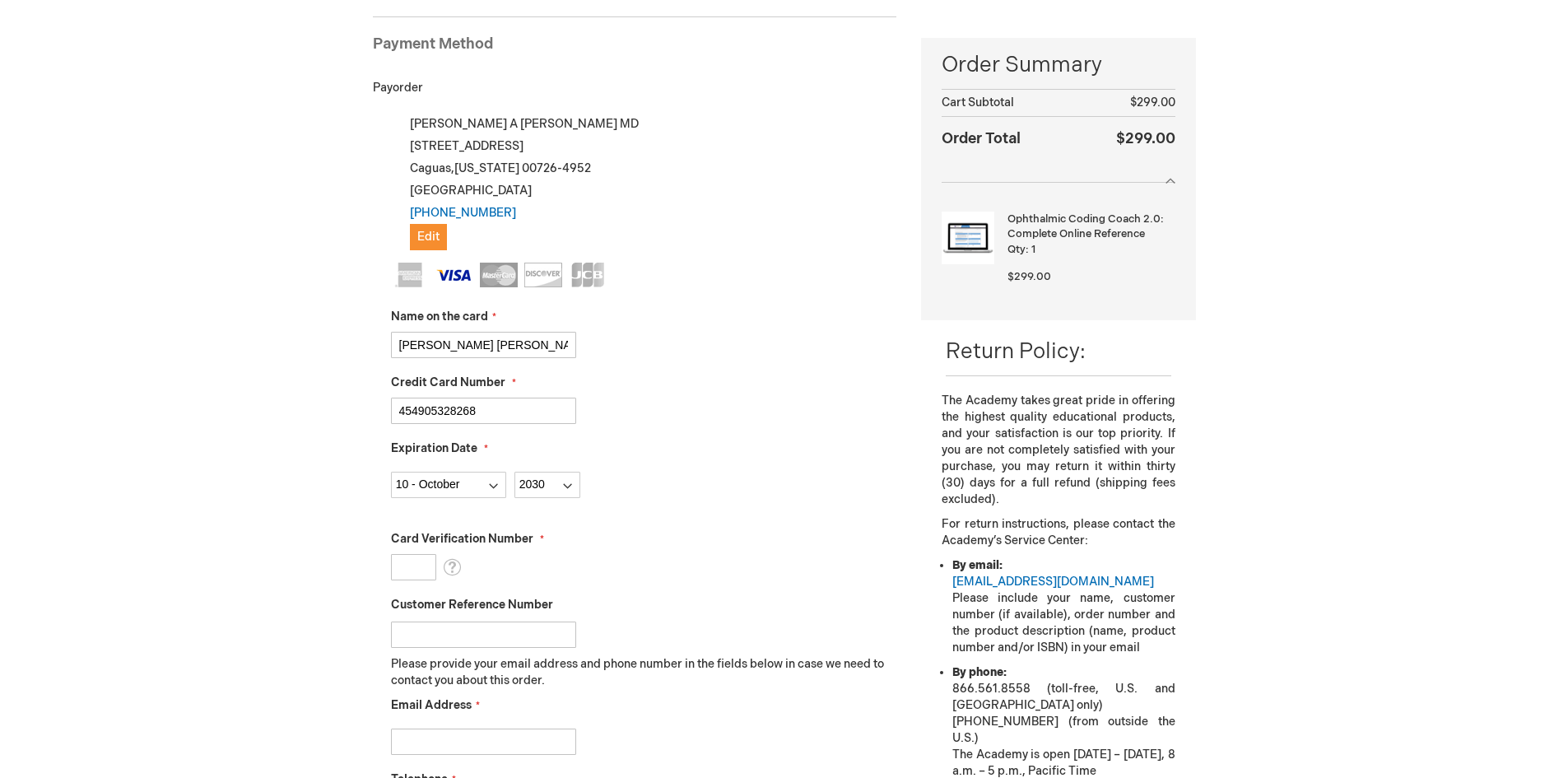
click at [405, 570] on input "Card Verification Number" at bounding box center [413, 567] width 45 height 26
type input "004"
click at [429, 631] on input "Customer Reference Number" at bounding box center [483, 634] width 185 height 26
type input "EABR"
click at [444, 741] on input "Email Address" at bounding box center [483, 742] width 185 height 26
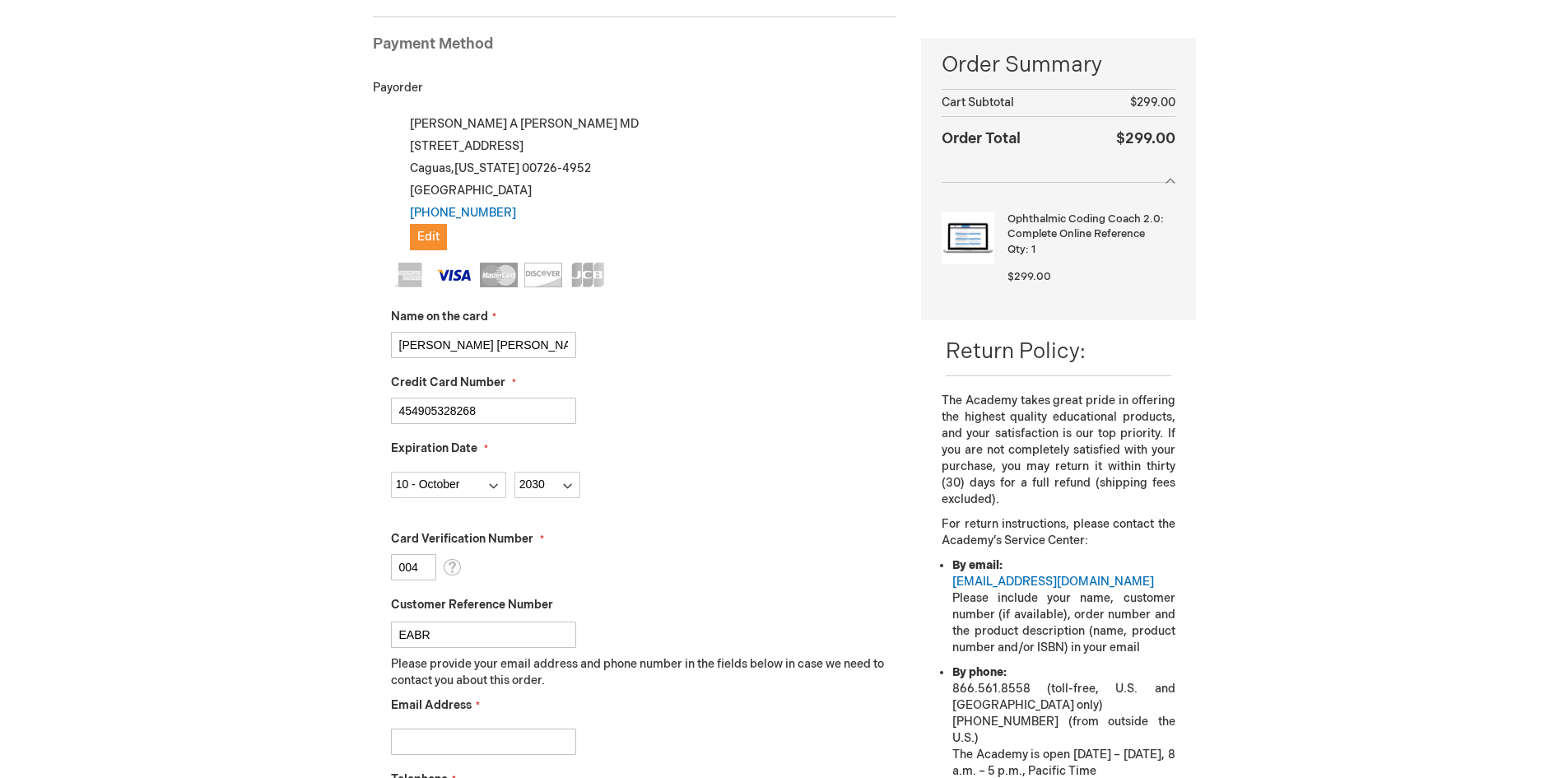
type input "toicaguas@hotmail.com"
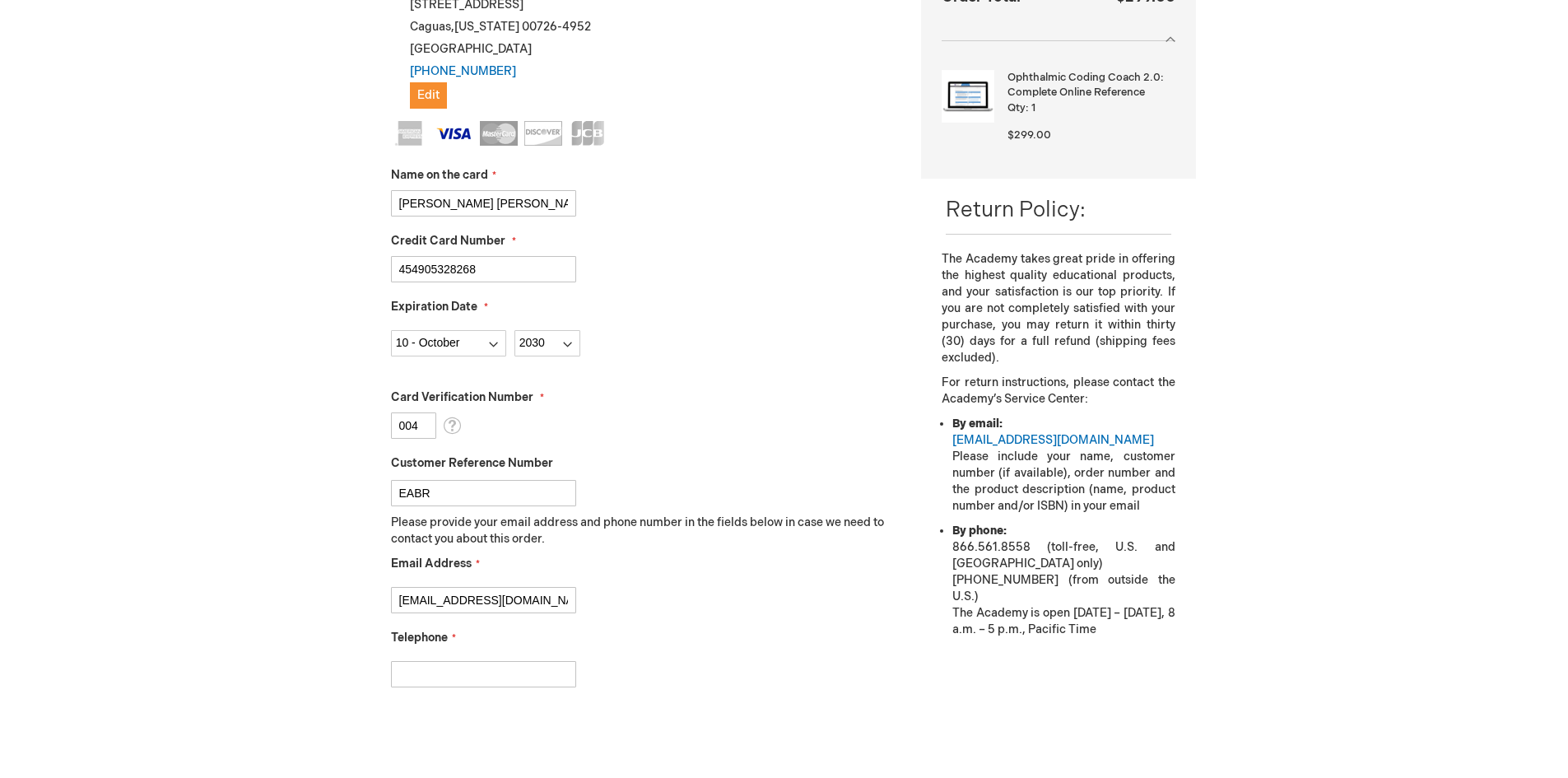
scroll to position [391, 0]
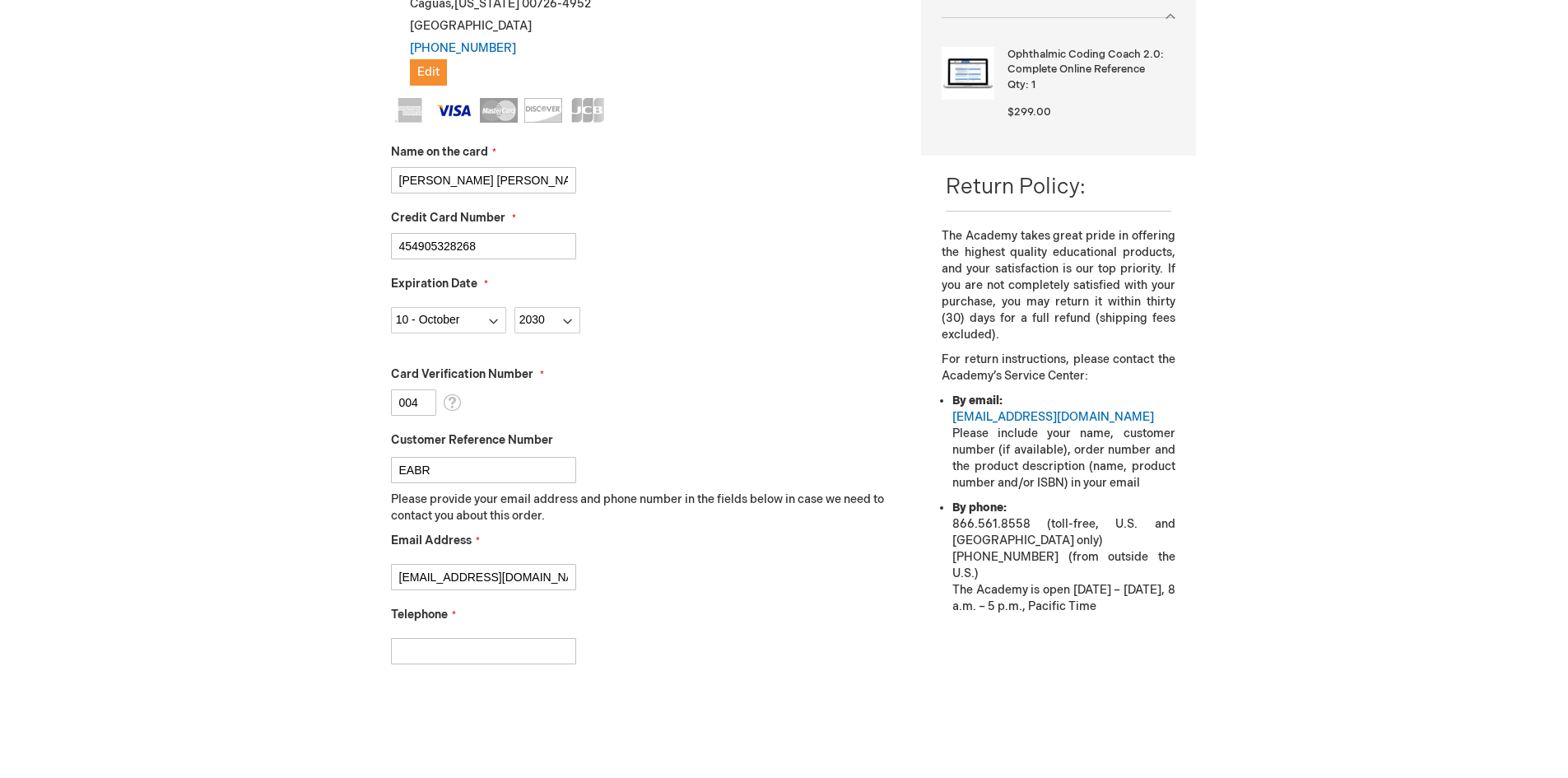
click at [469, 650] on input "Telephone" at bounding box center [483, 651] width 185 height 26
type input "7873142929"
checkbox input "true"
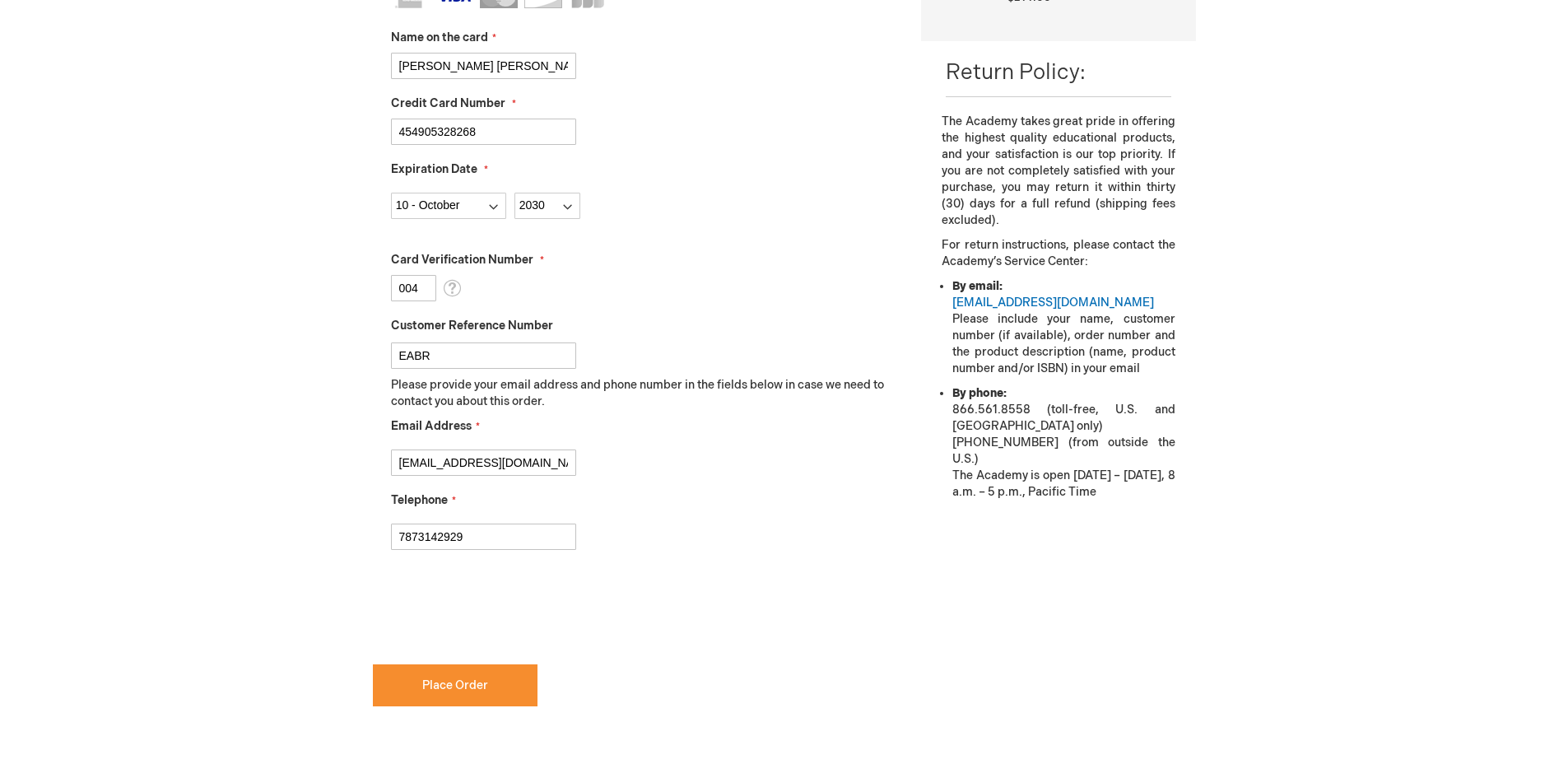
scroll to position [719, 0]
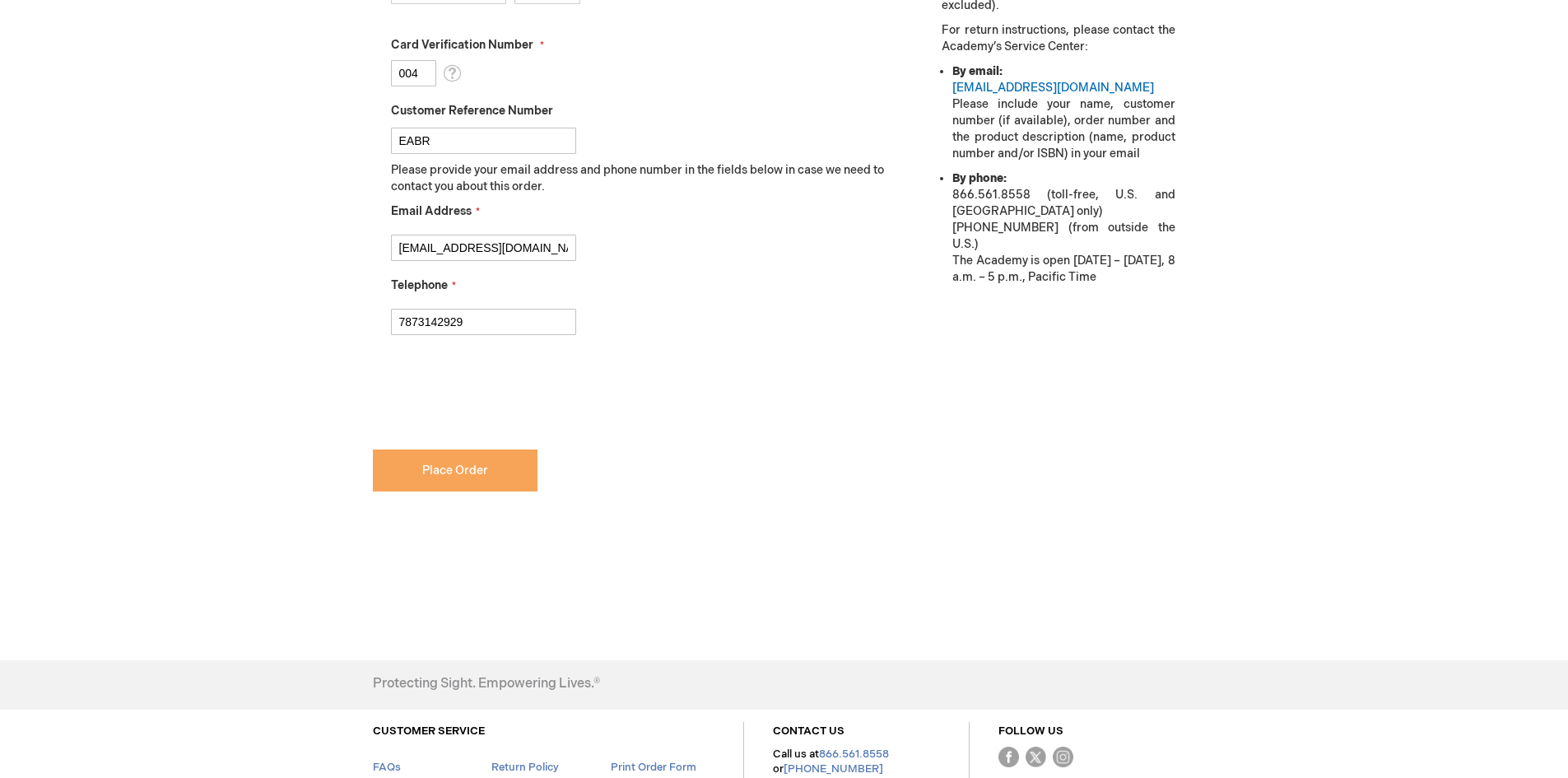
click at [431, 469] on span "Place Order" at bounding box center [455, 471] width 66 height 14
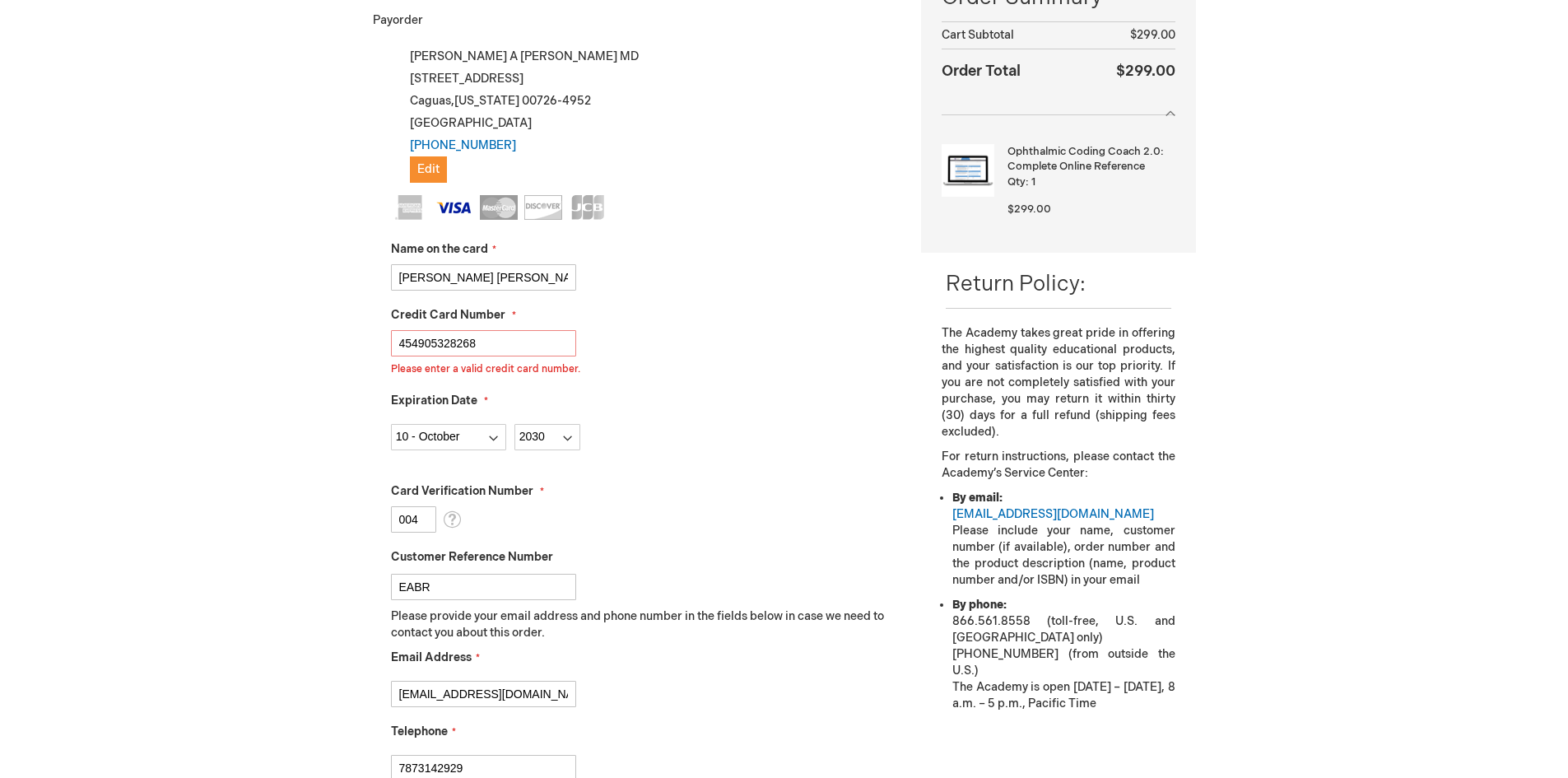
scroll to position [481, 0]
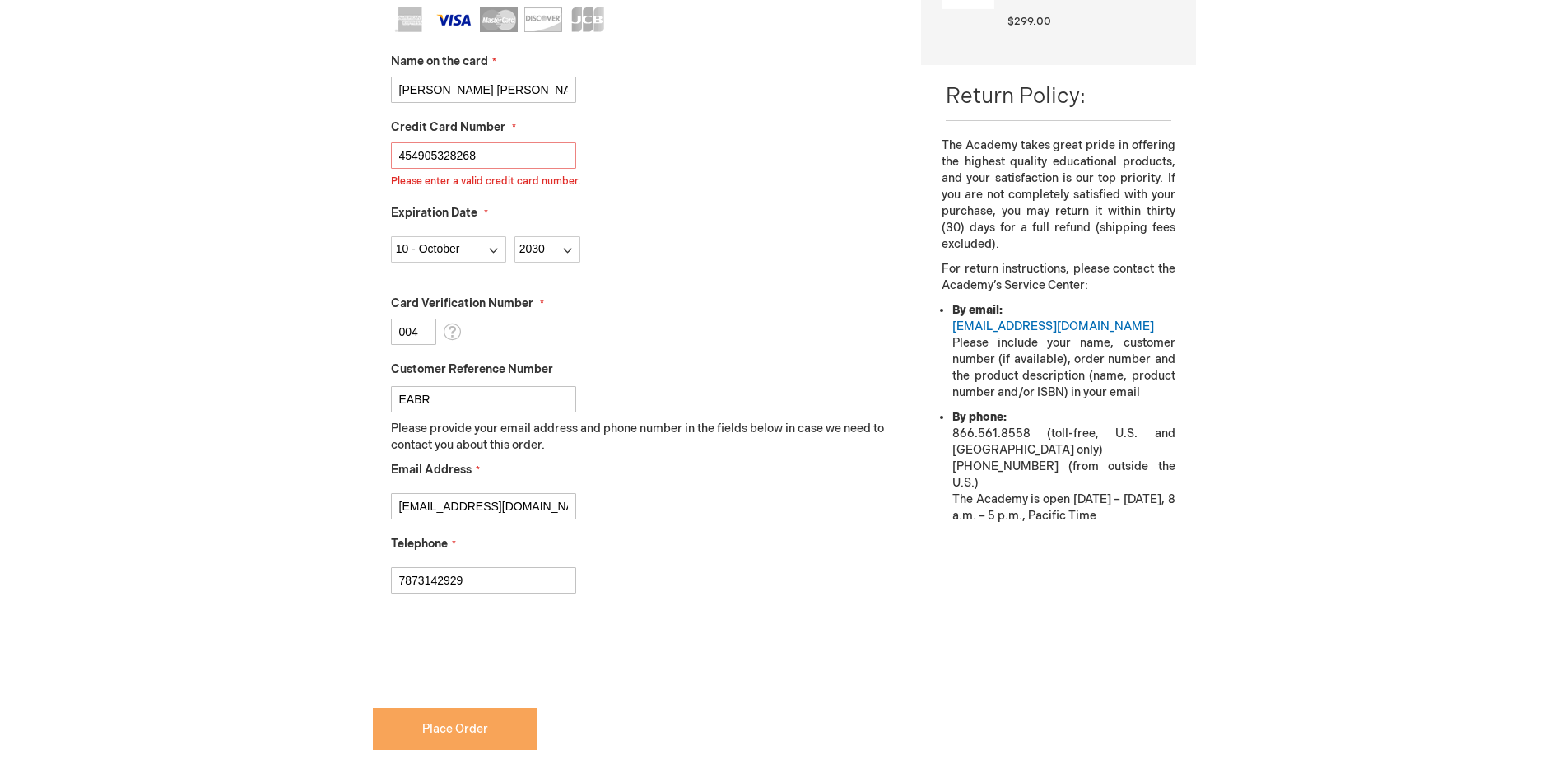
type input "4549053282681039"
click at [433, 726] on span "Place Order" at bounding box center [455, 729] width 66 height 14
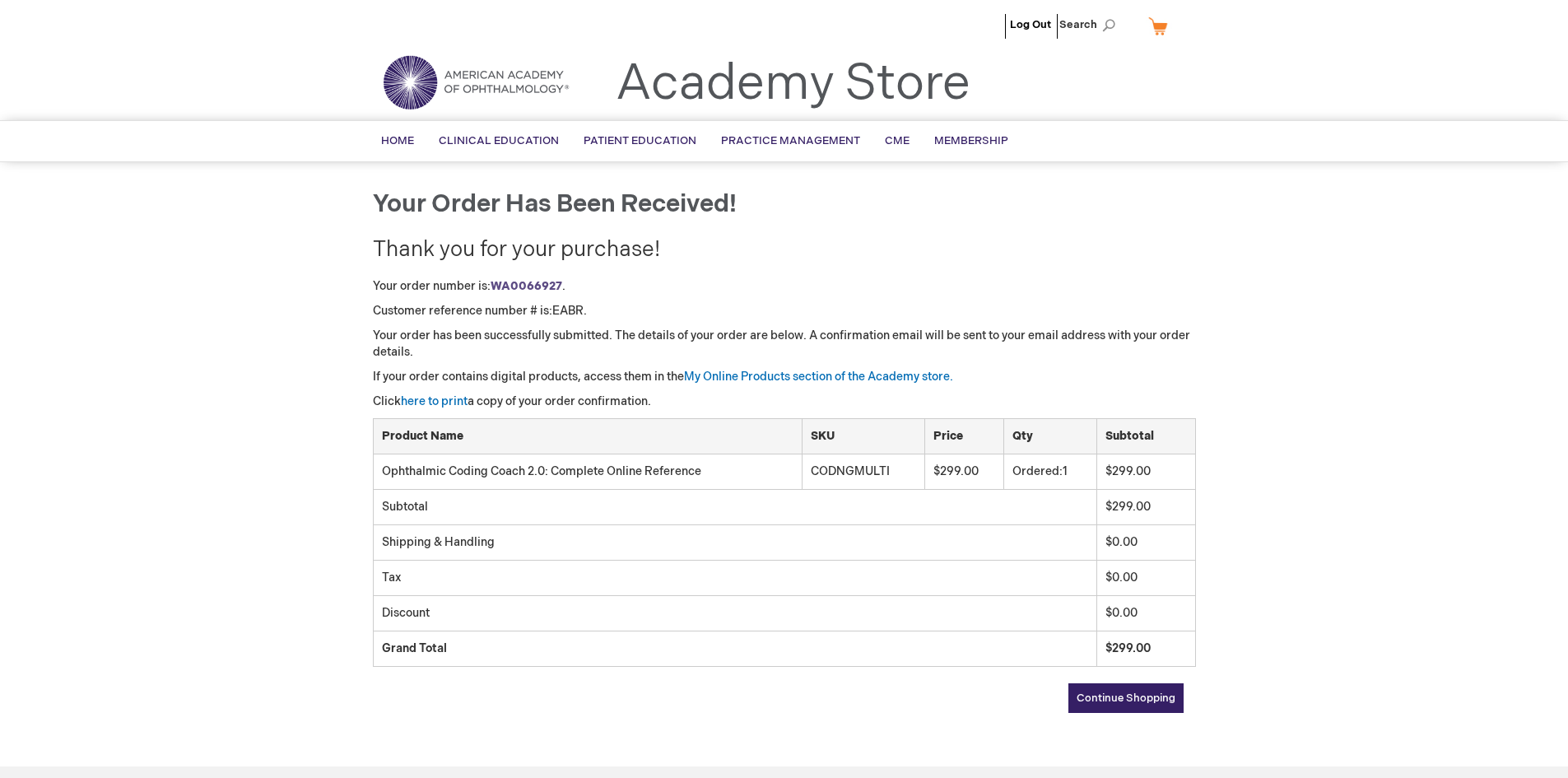
click at [525, 287] on strong "WA0066927" at bounding box center [526, 286] width 71 height 14
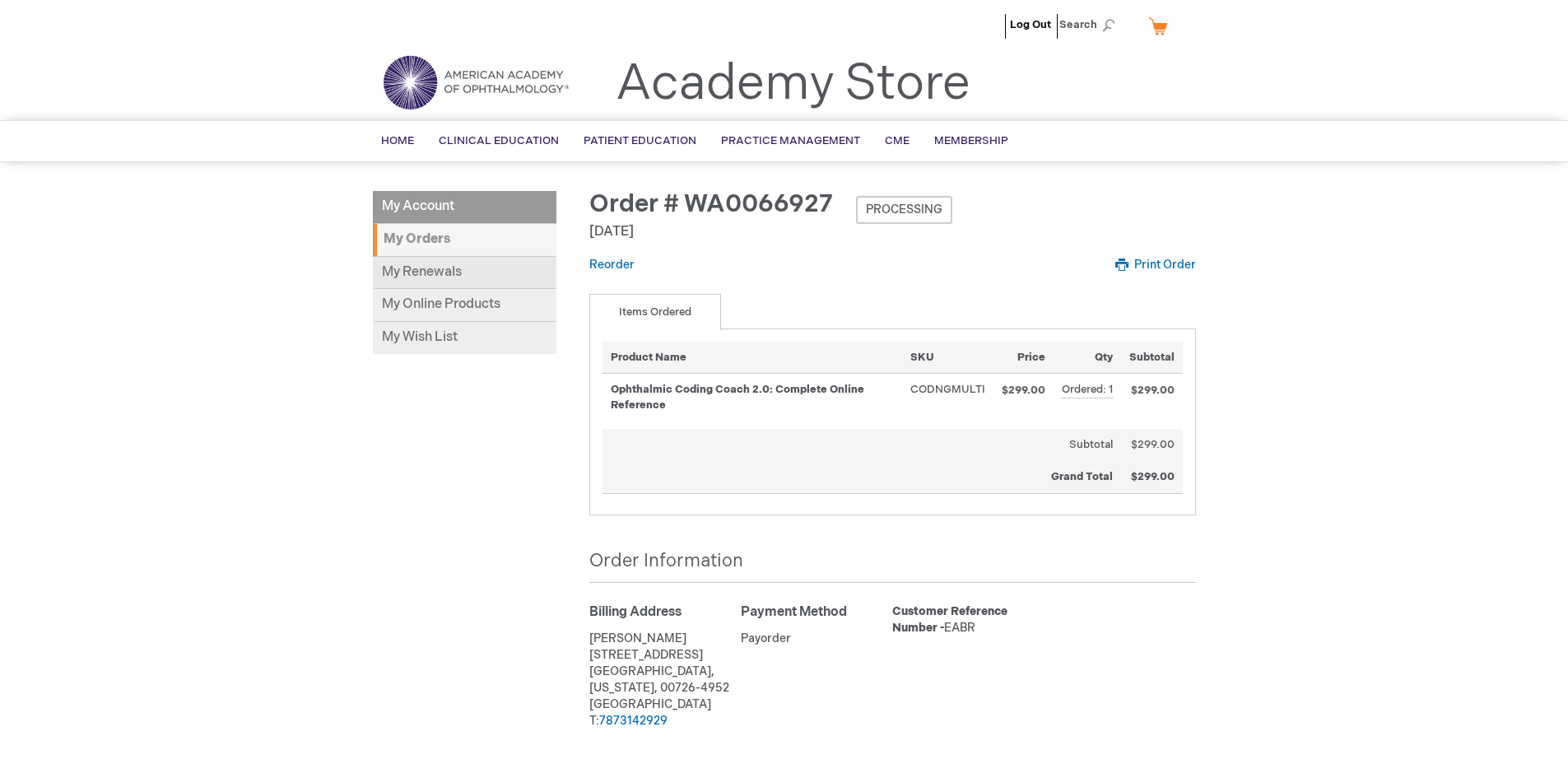
click at [456, 267] on link "My Renewals" at bounding box center [464, 273] width 183 height 32
